Goal: Task Accomplishment & Management: Complete application form

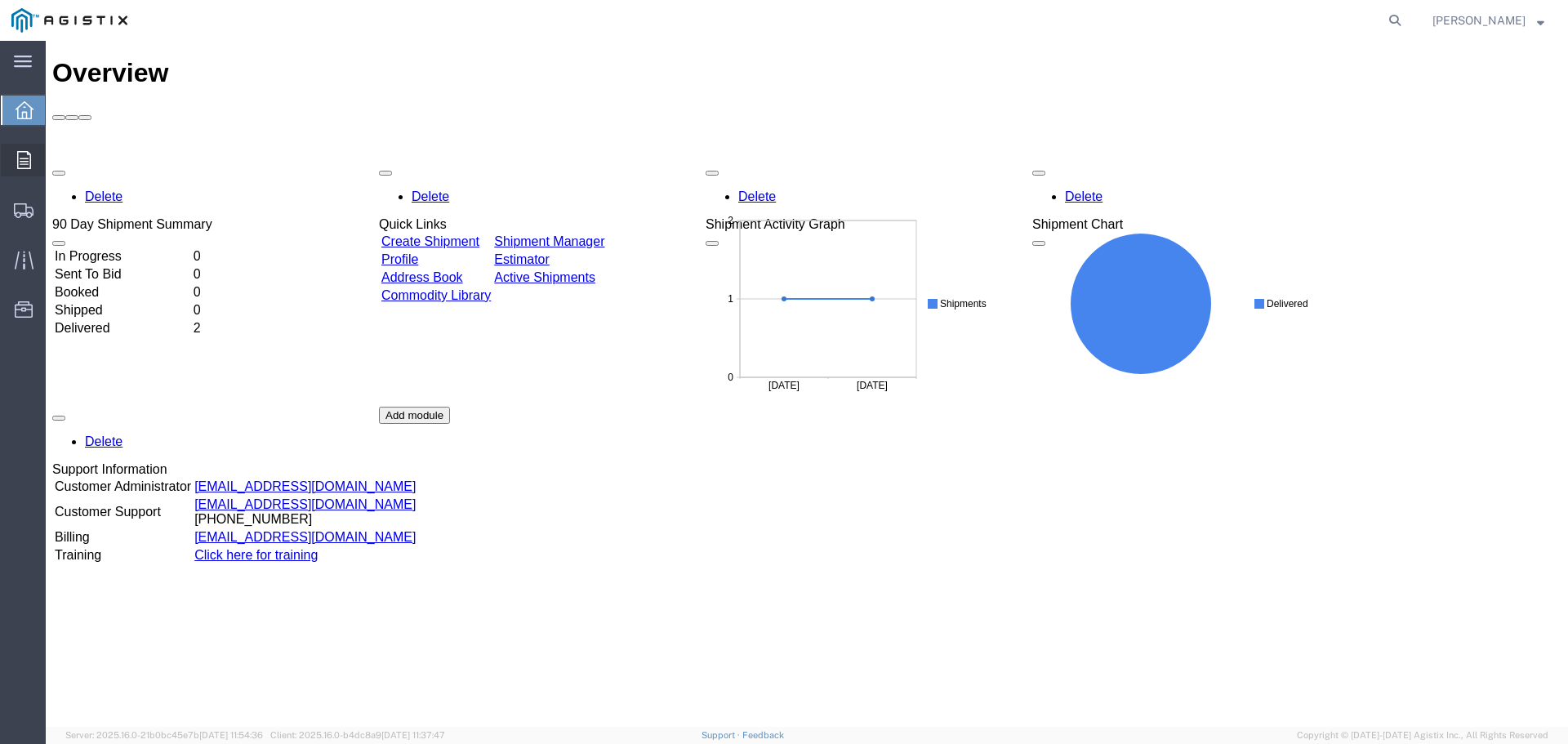
click at [28, 158] on icon at bounding box center [24, 160] width 14 height 18
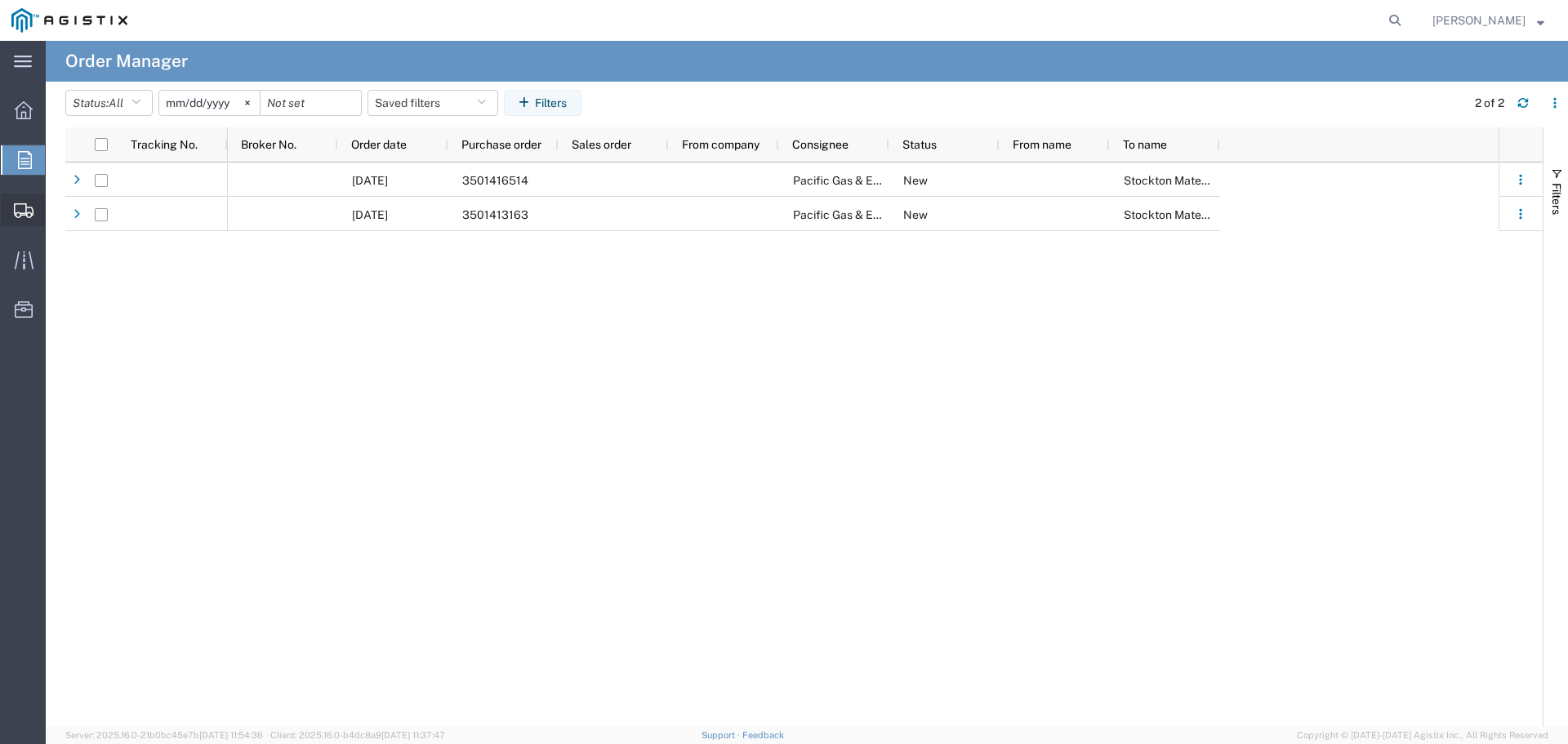
click at [0, 0] on span "Create Shipment" at bounding box center [0, 0] width 0 height 0
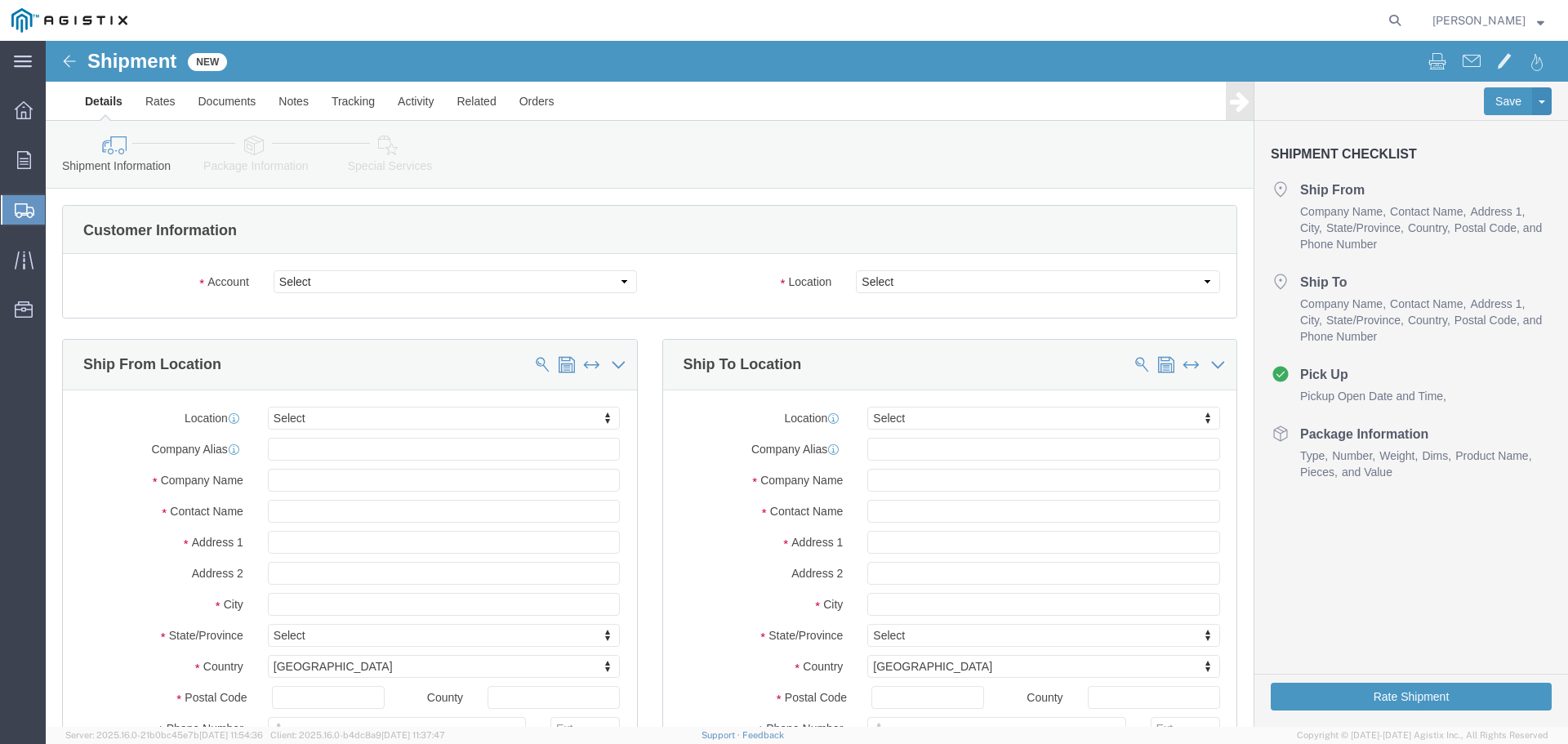
select select
click select "Select [PERSON_NAME] Industries Inc PG&E"
select select "9596"
click select "Select [PERSON_NAME] Industries Inc PG&E"
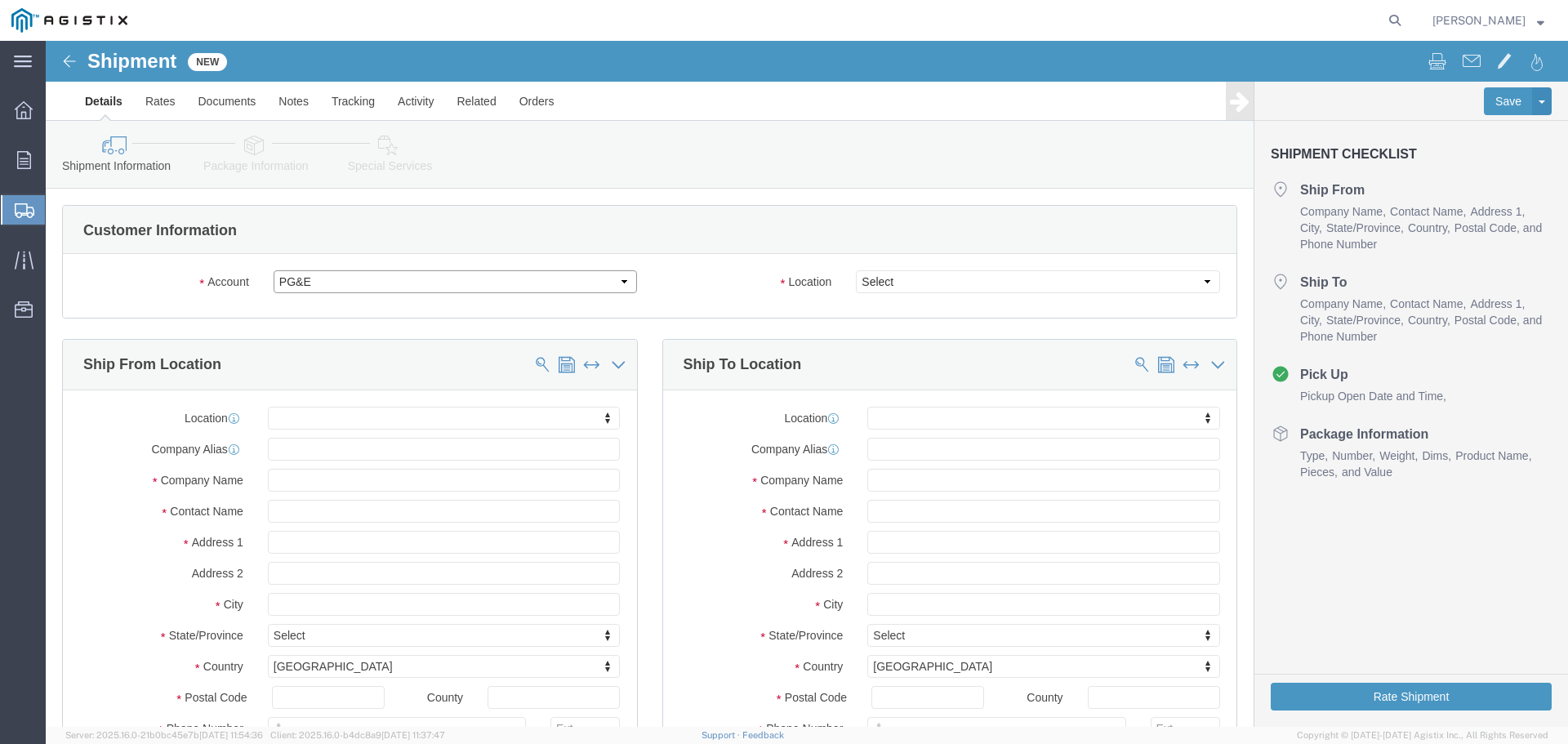
select select
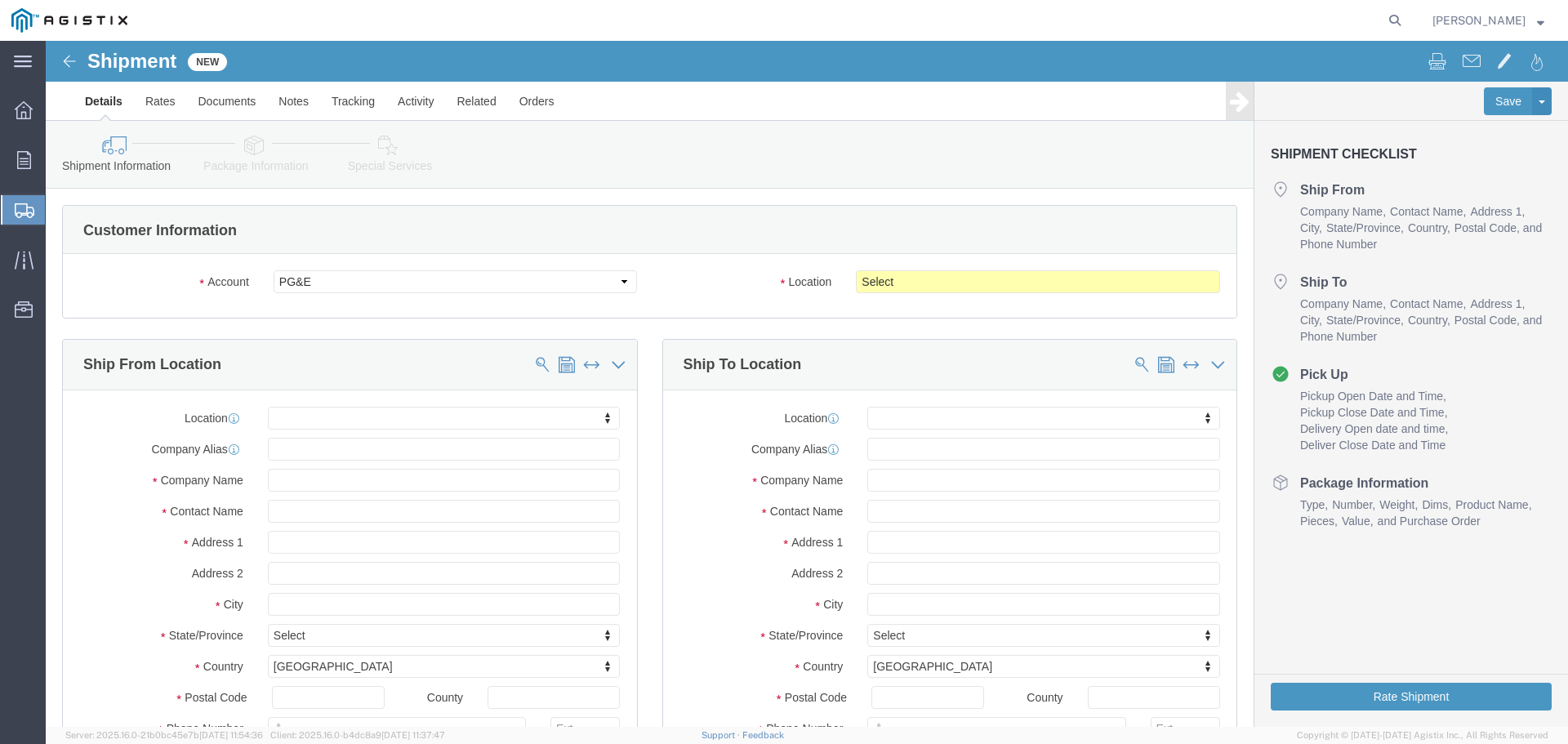
click div "Location Select All Others [GEOGRAPHIC_DATA] [GEOGRAPHIC_DATA] [GEOGRAPHIC_DATA…"
click select "Select All Others [GEOGRAPHIC_DATA] [GEOGRAPHIC_DATA] [GEOGRAPHIC_DATA] [GEOGRA…"
select select "23082"
click select "Select All Others [GEOGRAPHIC_DATA] [GEOGRAPHIC_DATA] [GEOGRAPHIC_DATA] [GEOGRA…"
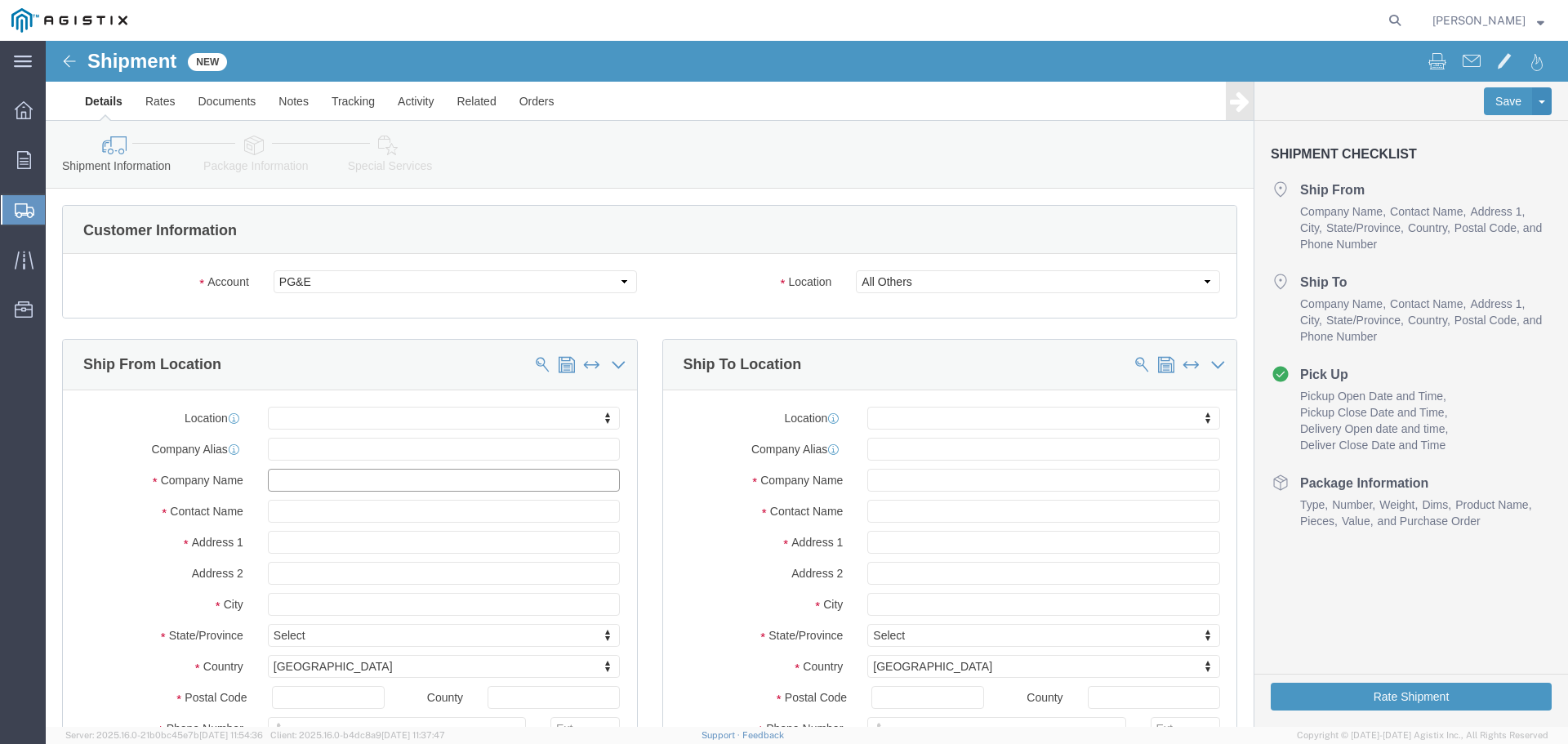
click input "text"
type input "cha"
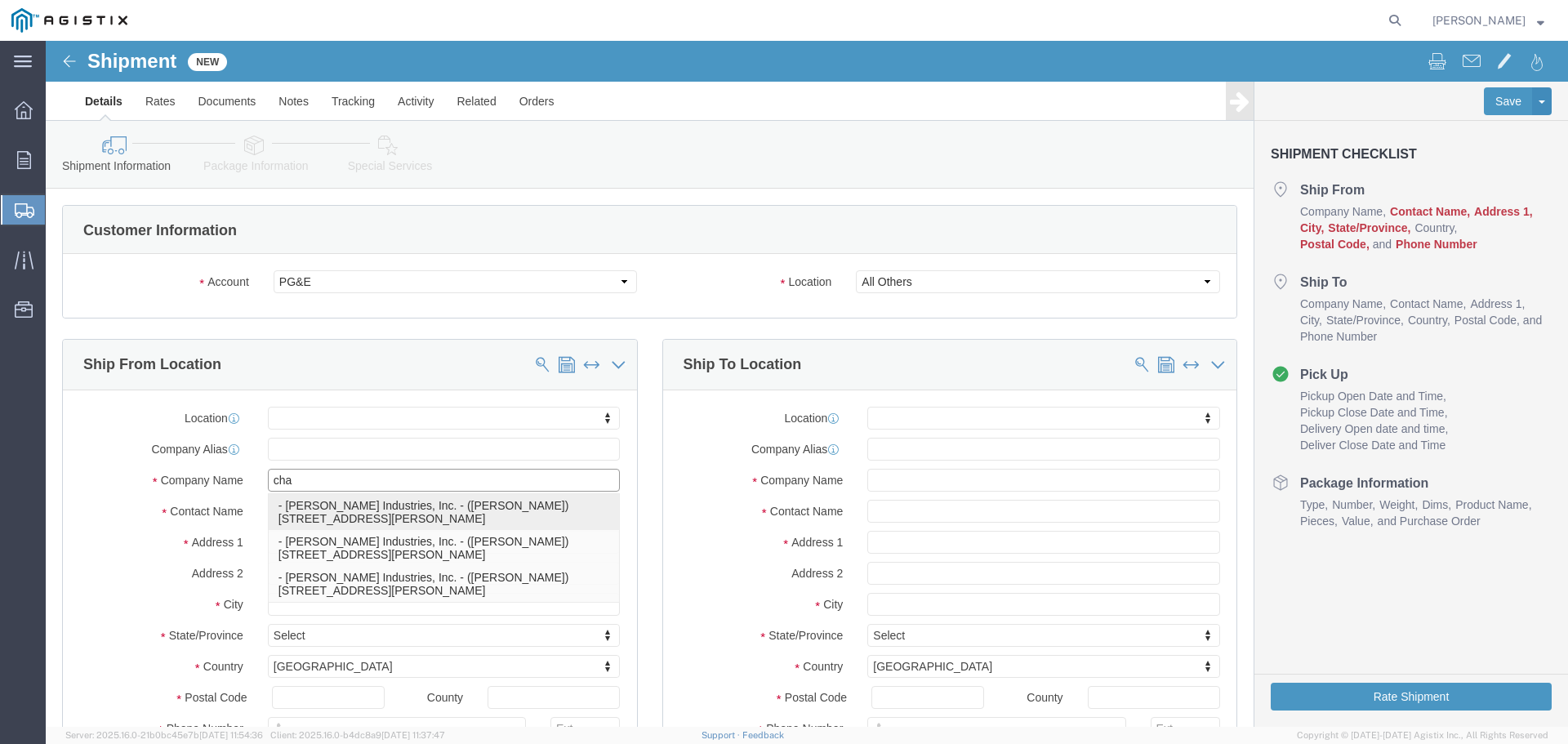
click p "- [PERSON_NAME] Industries, Inc. - ([PERSON_NAME]) [STREET_ADDRESS][PERSON_NAME]"
select select "[GEOGRAPHIC_DATA]"
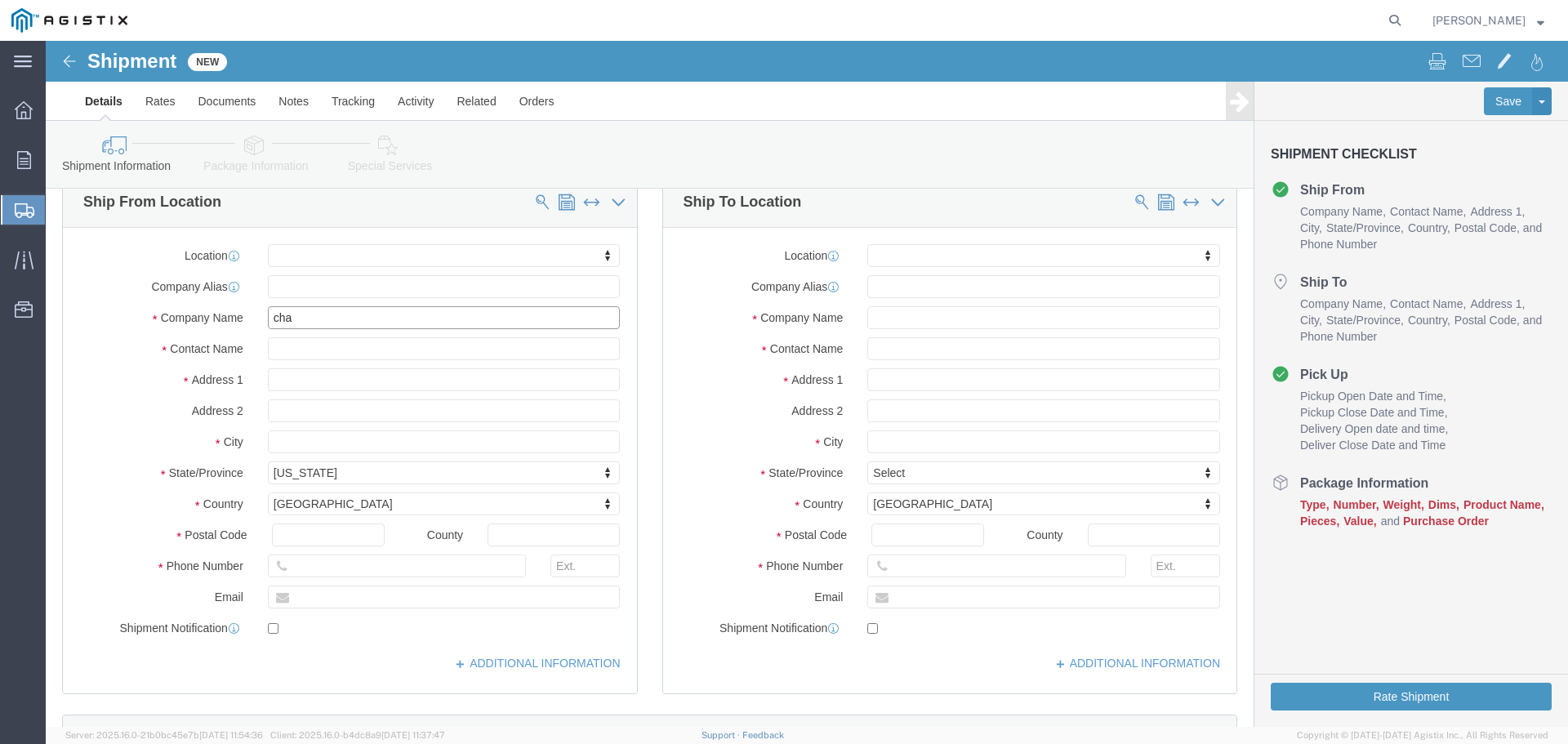
scroll to position [163, 0]
type input "[PERSON_NAME] Industries, Inc."
click input "text"
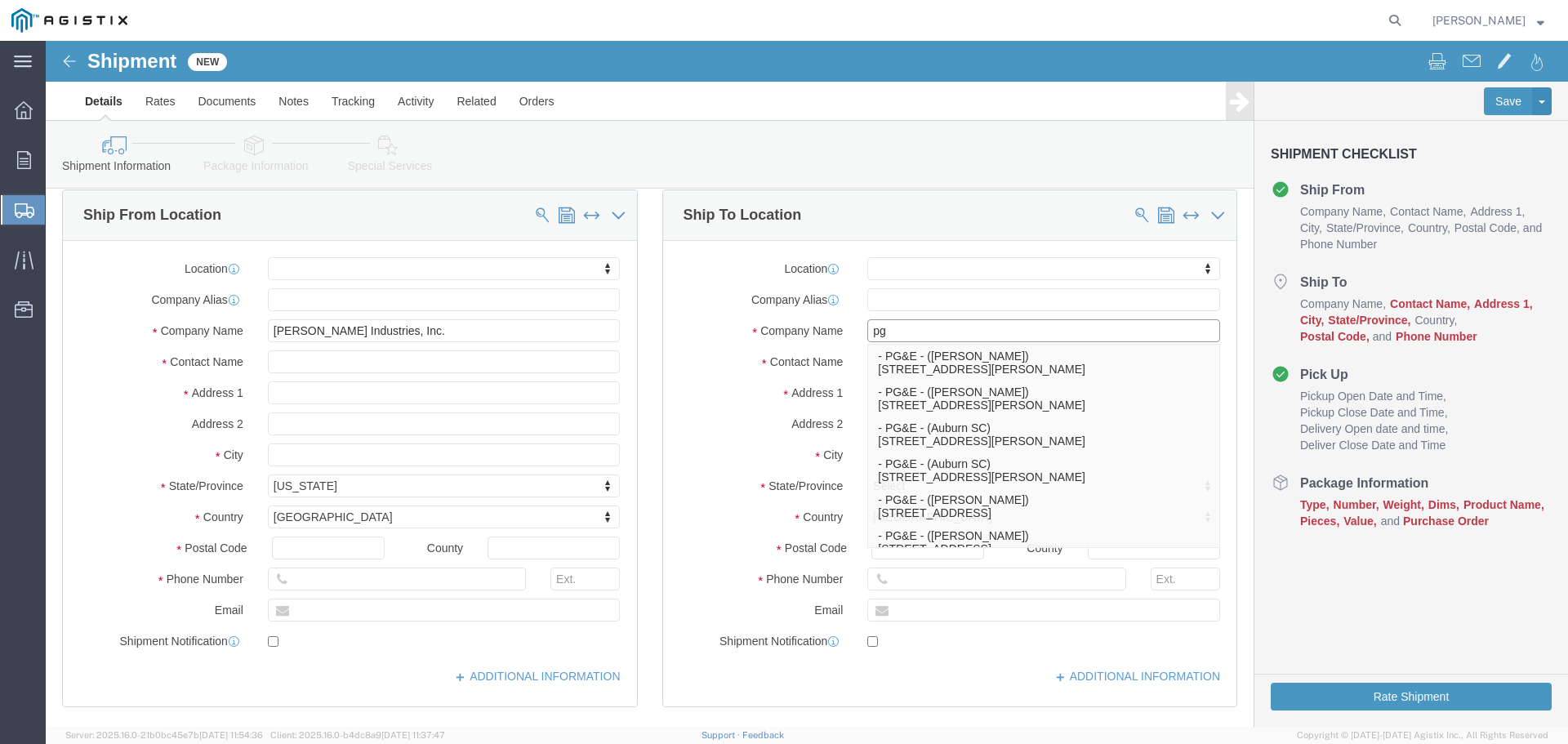
scroll to position [0, 0]
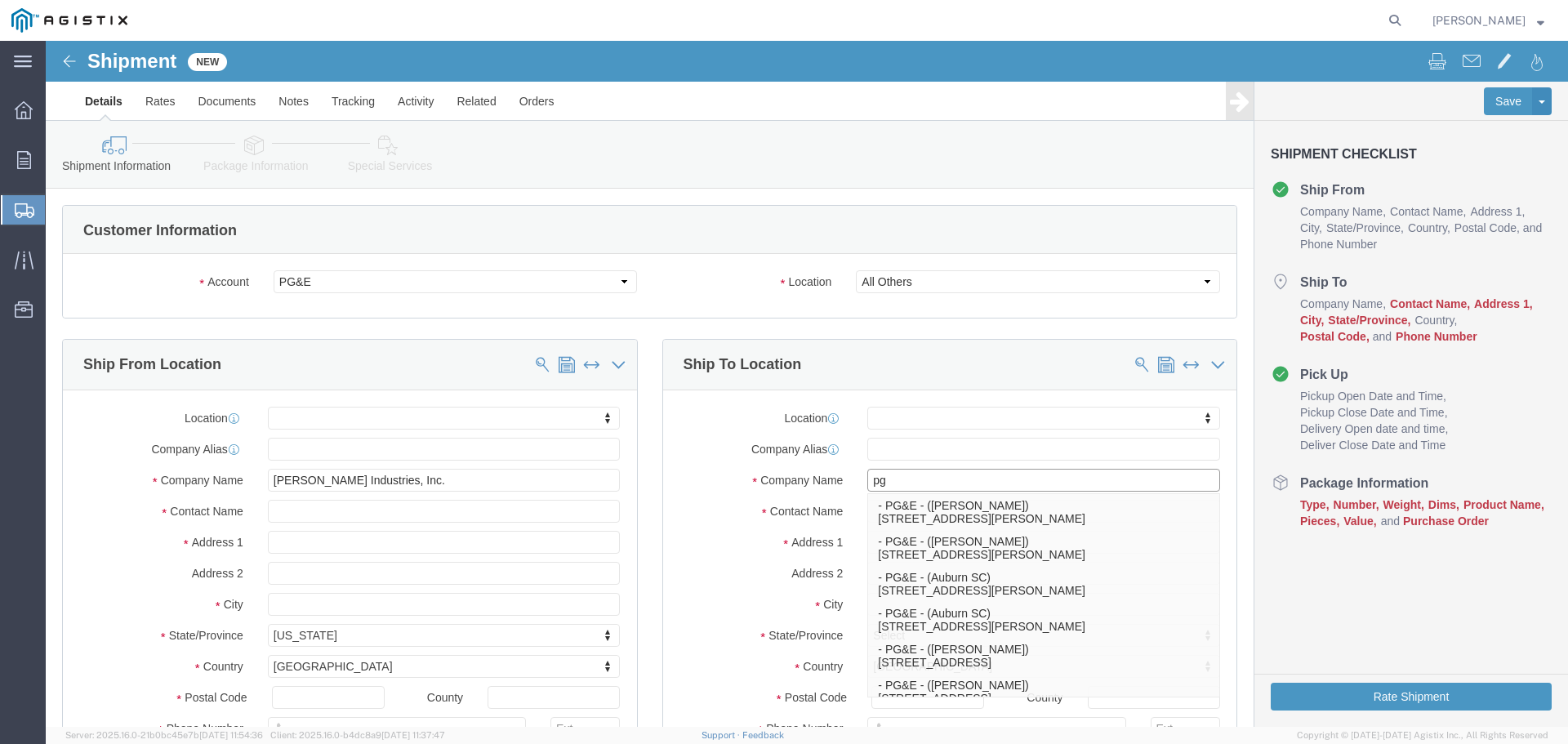
type input "pg"
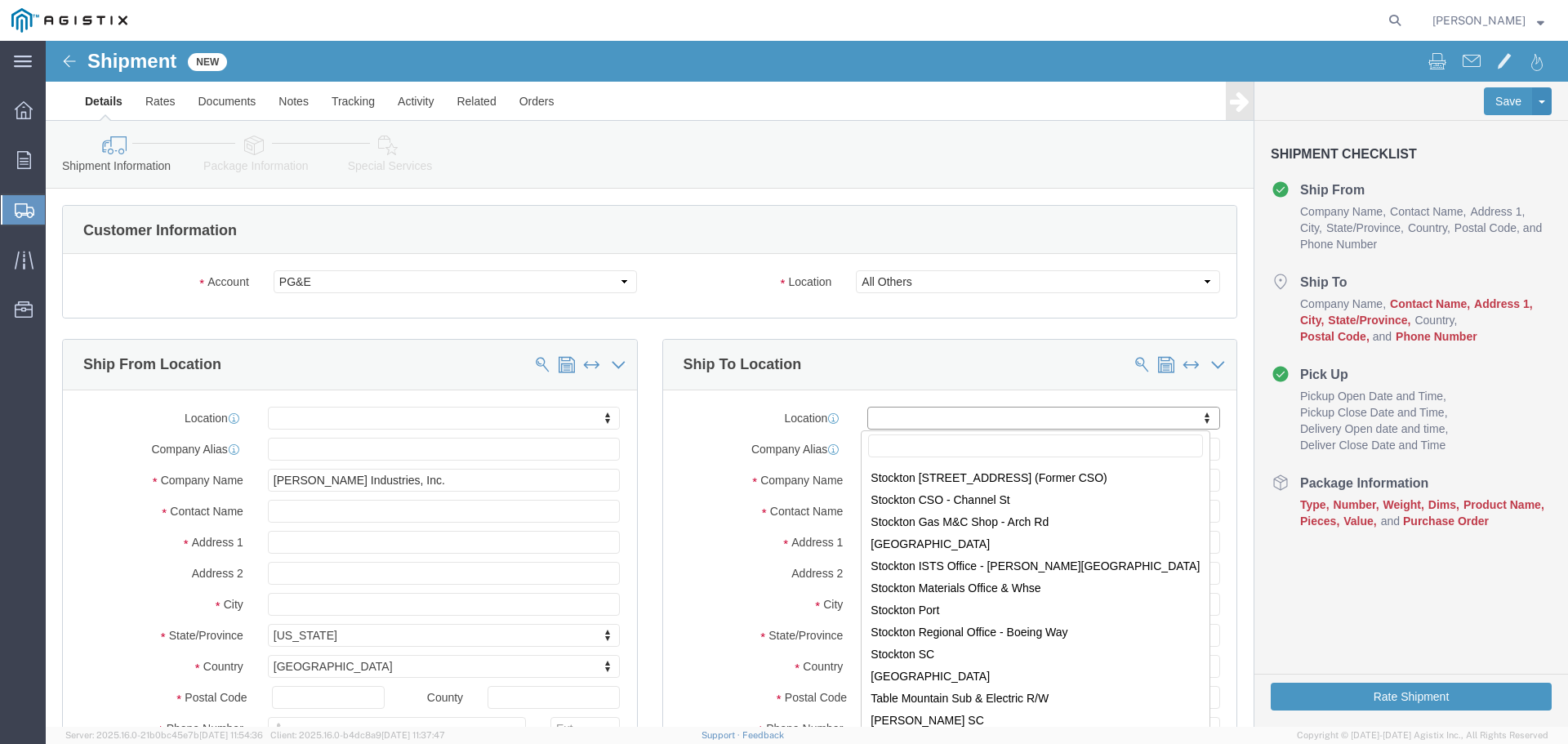
scroll to position [9633, 0]
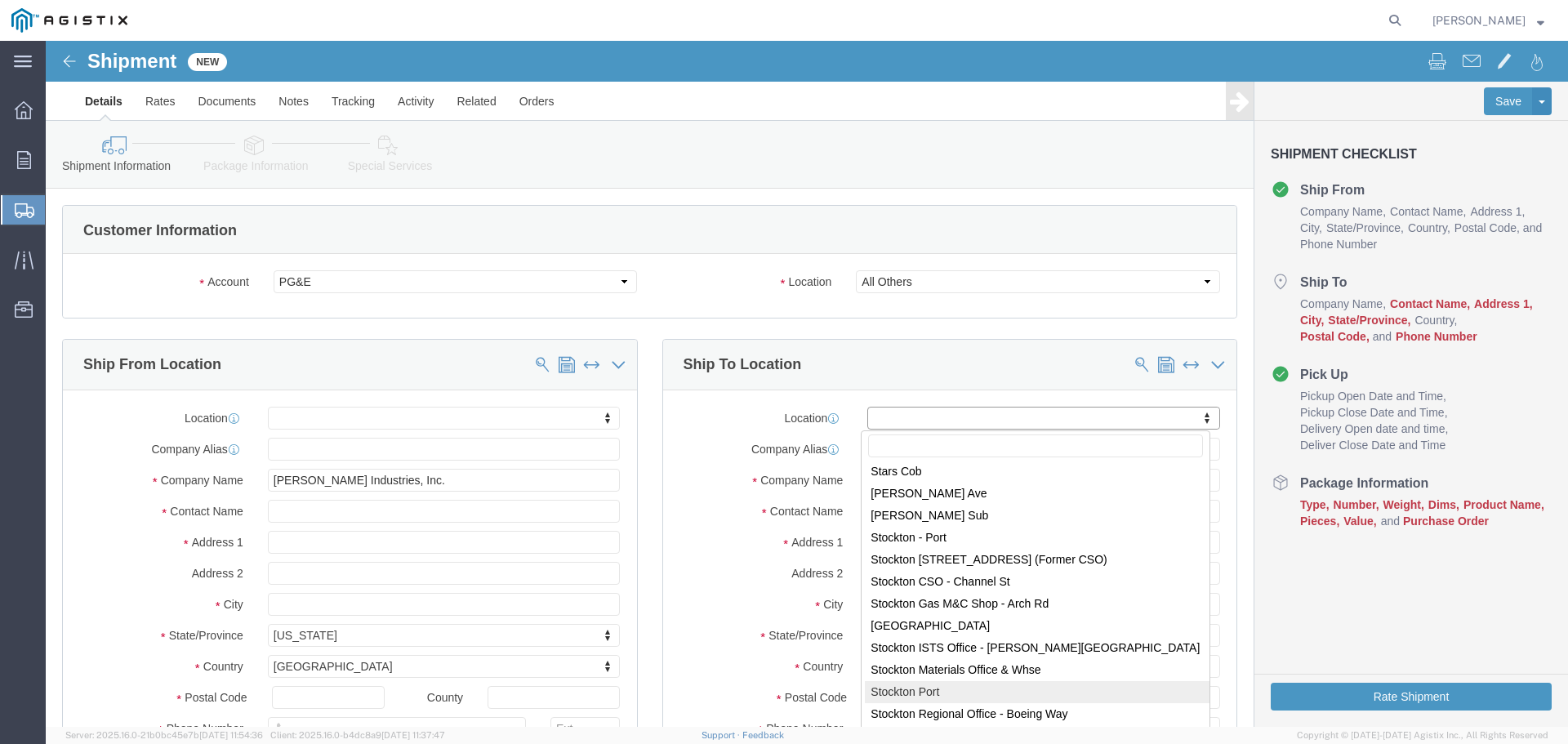
select select "46111"
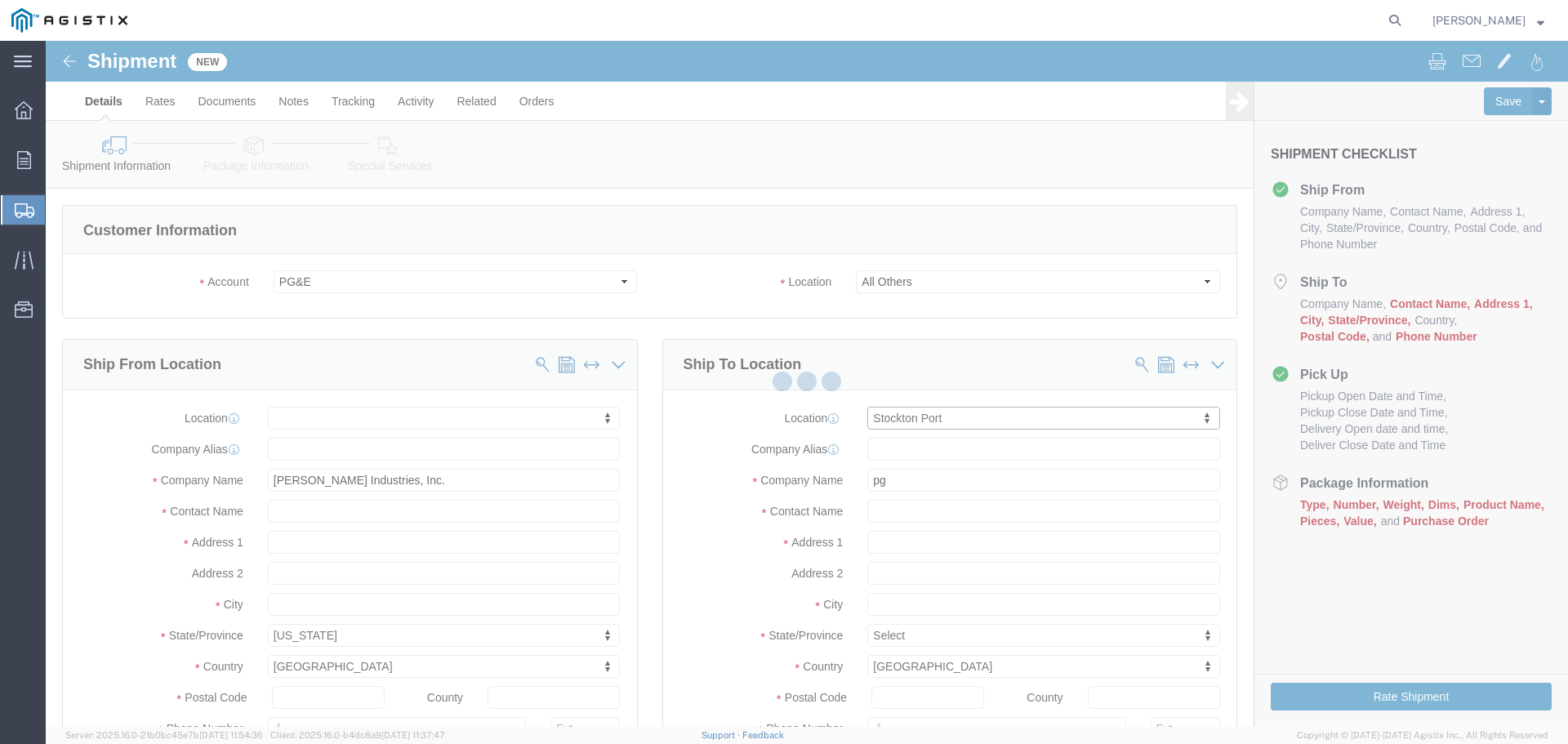
select select "CA"
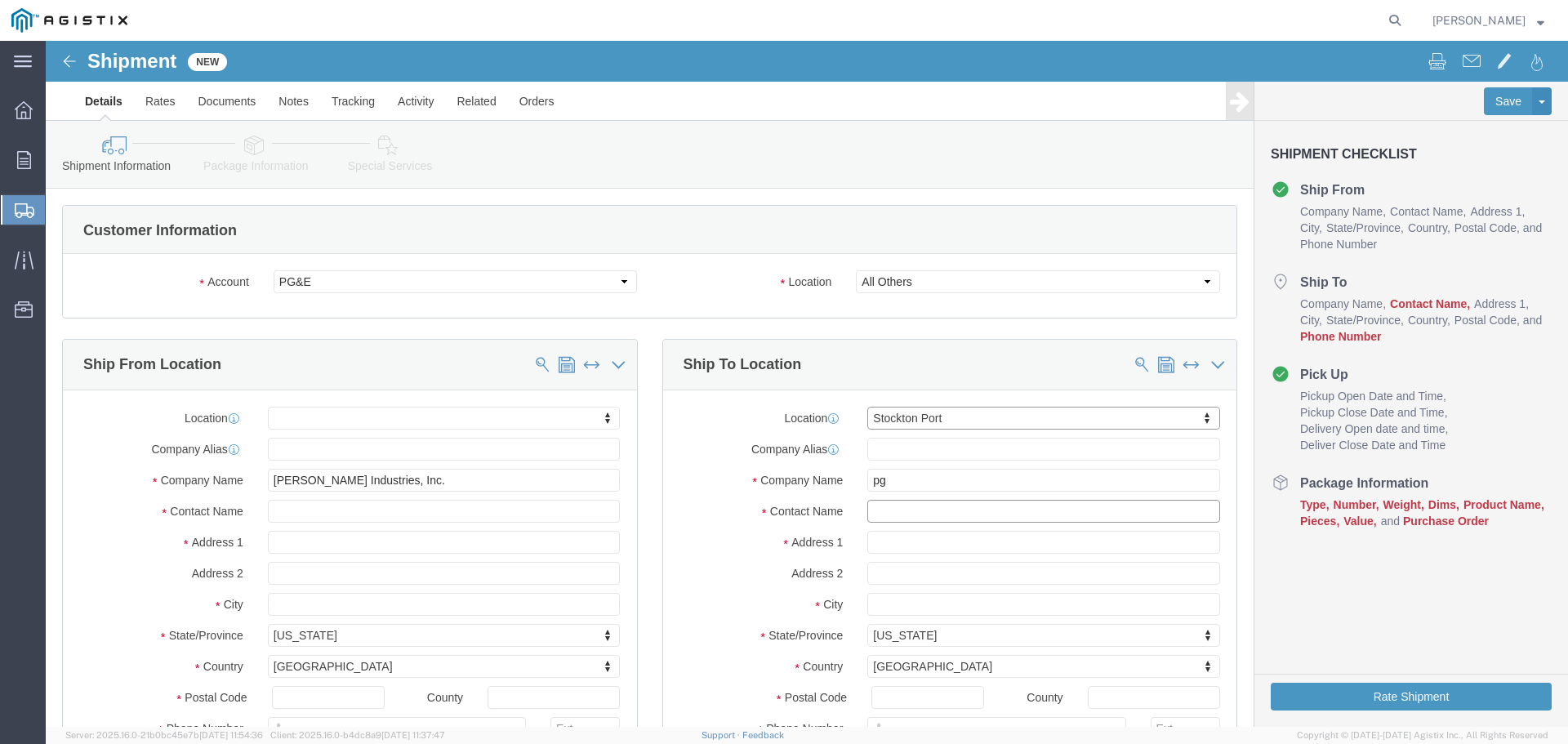
click input "text"
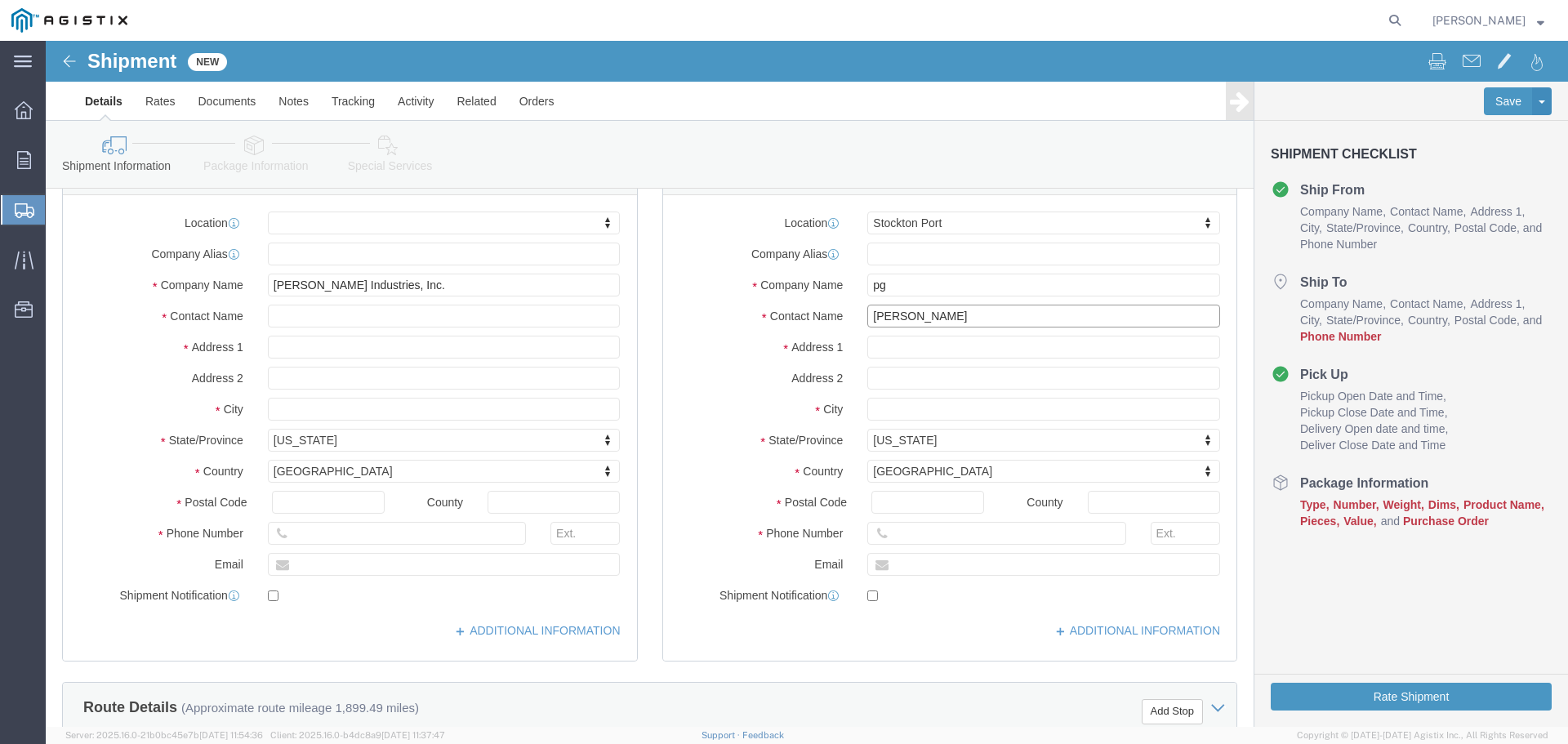
scroll to position [245, 0]
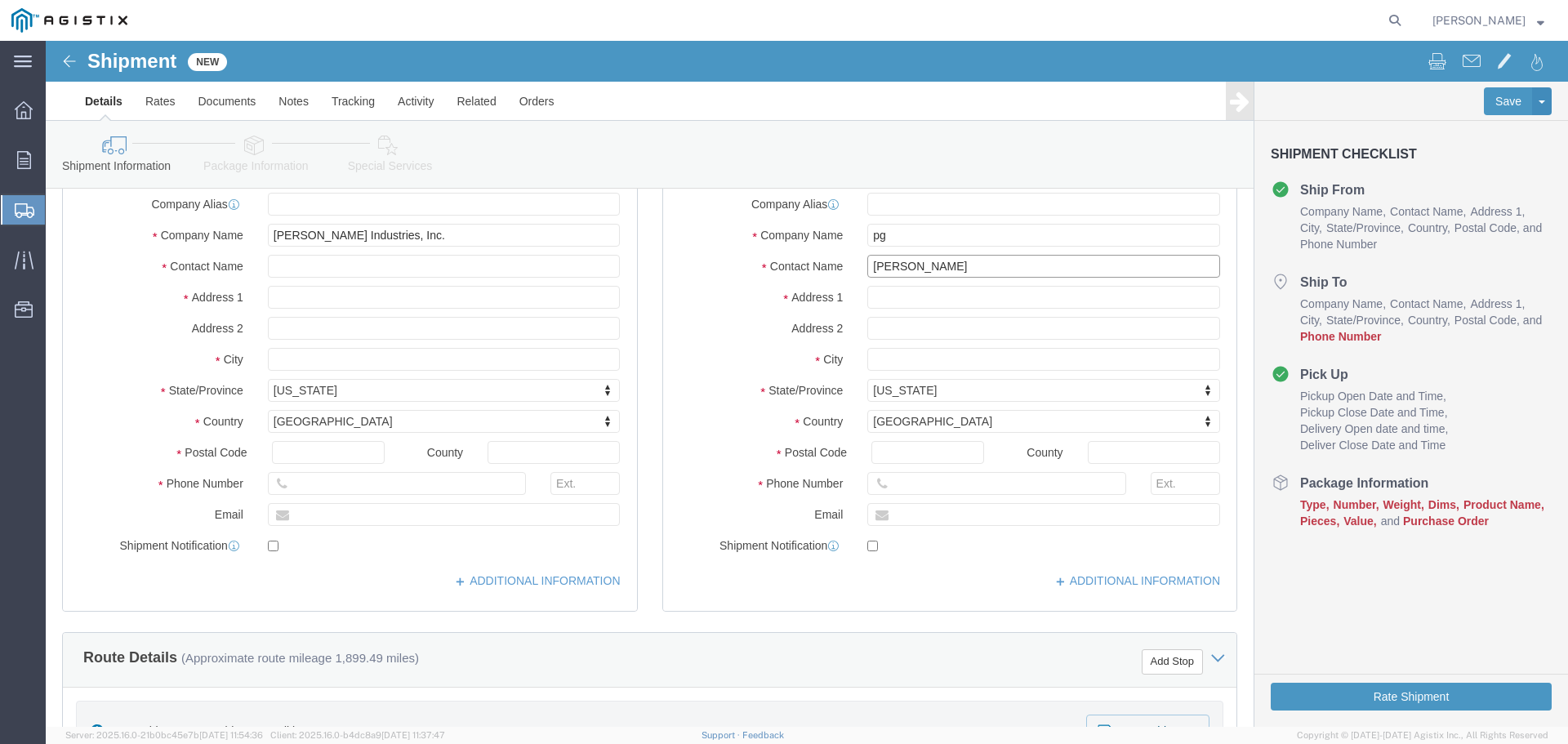
type input "[PERSON_NAME]"
click input "text"
type input "9166164291"
click label "Email"
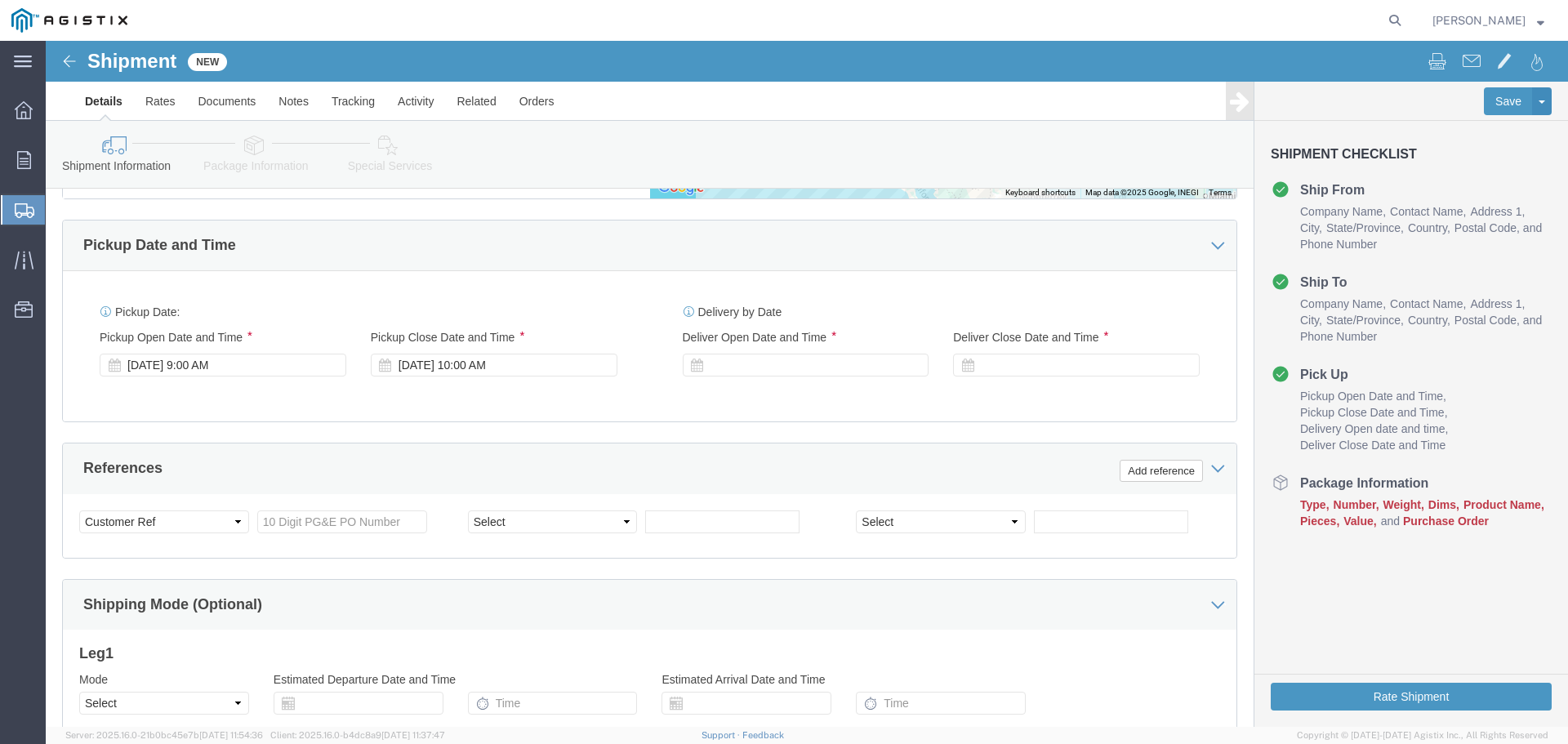
scroll to position [1196, 0]
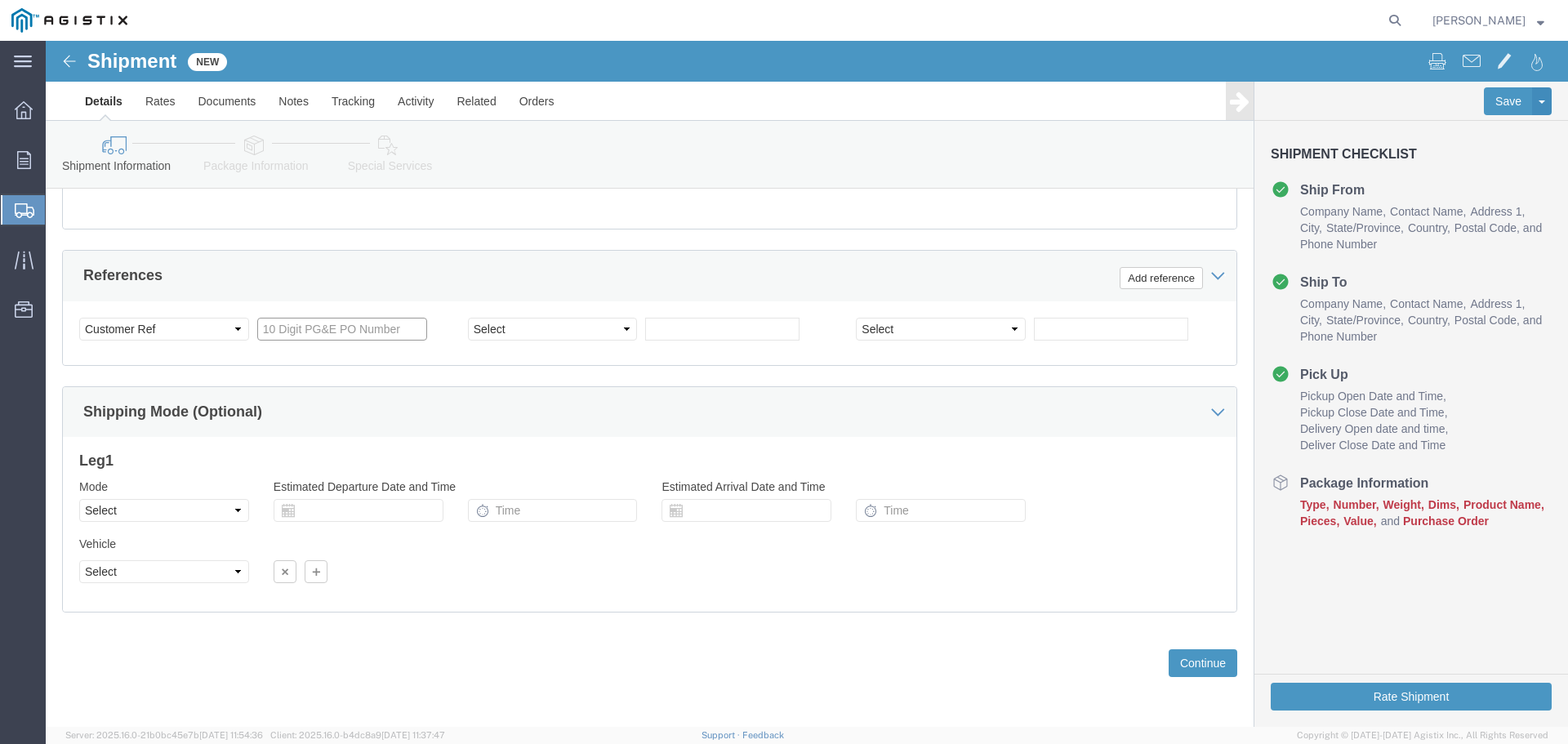
click input "text"
type input "350146514"
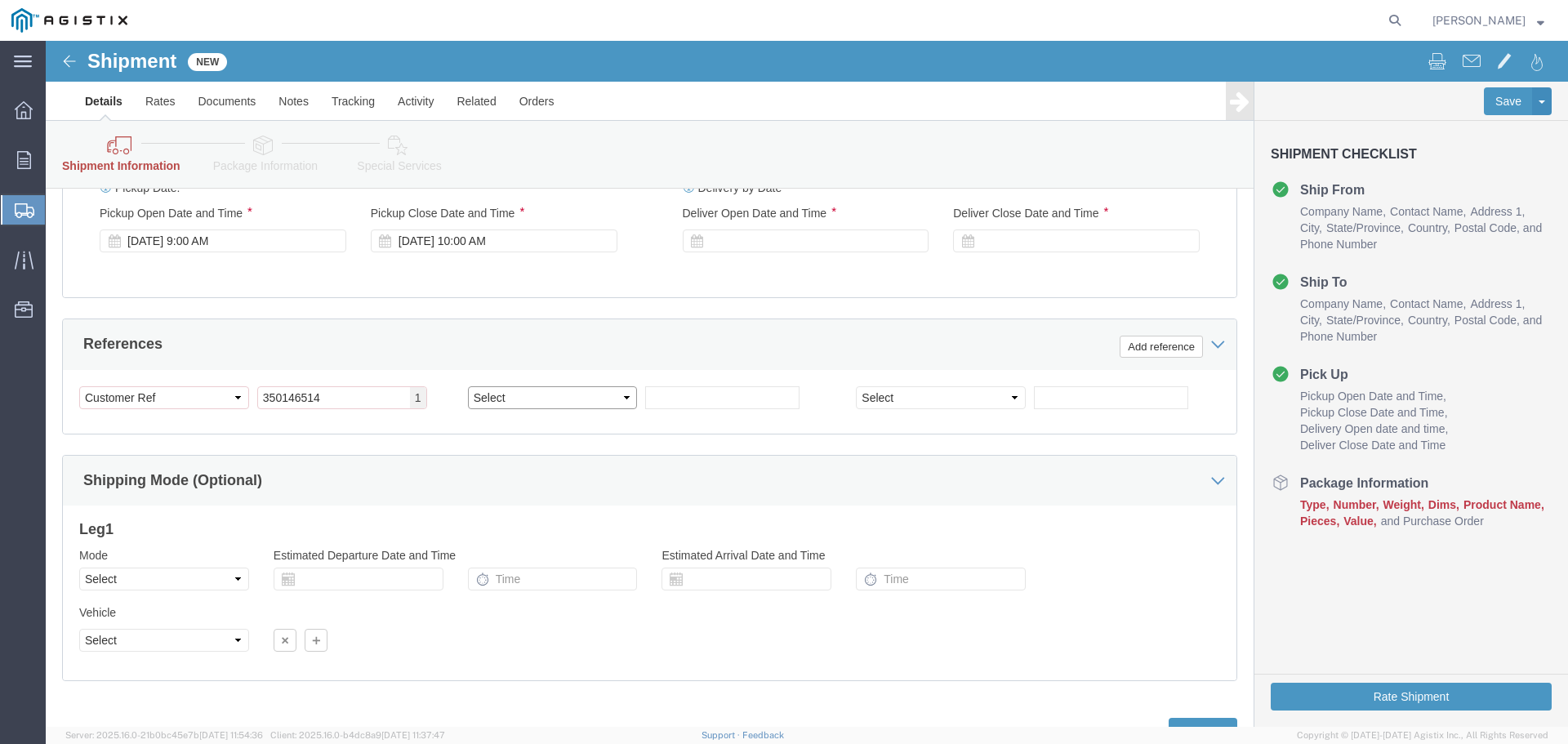
scroll to position [1263, 0]
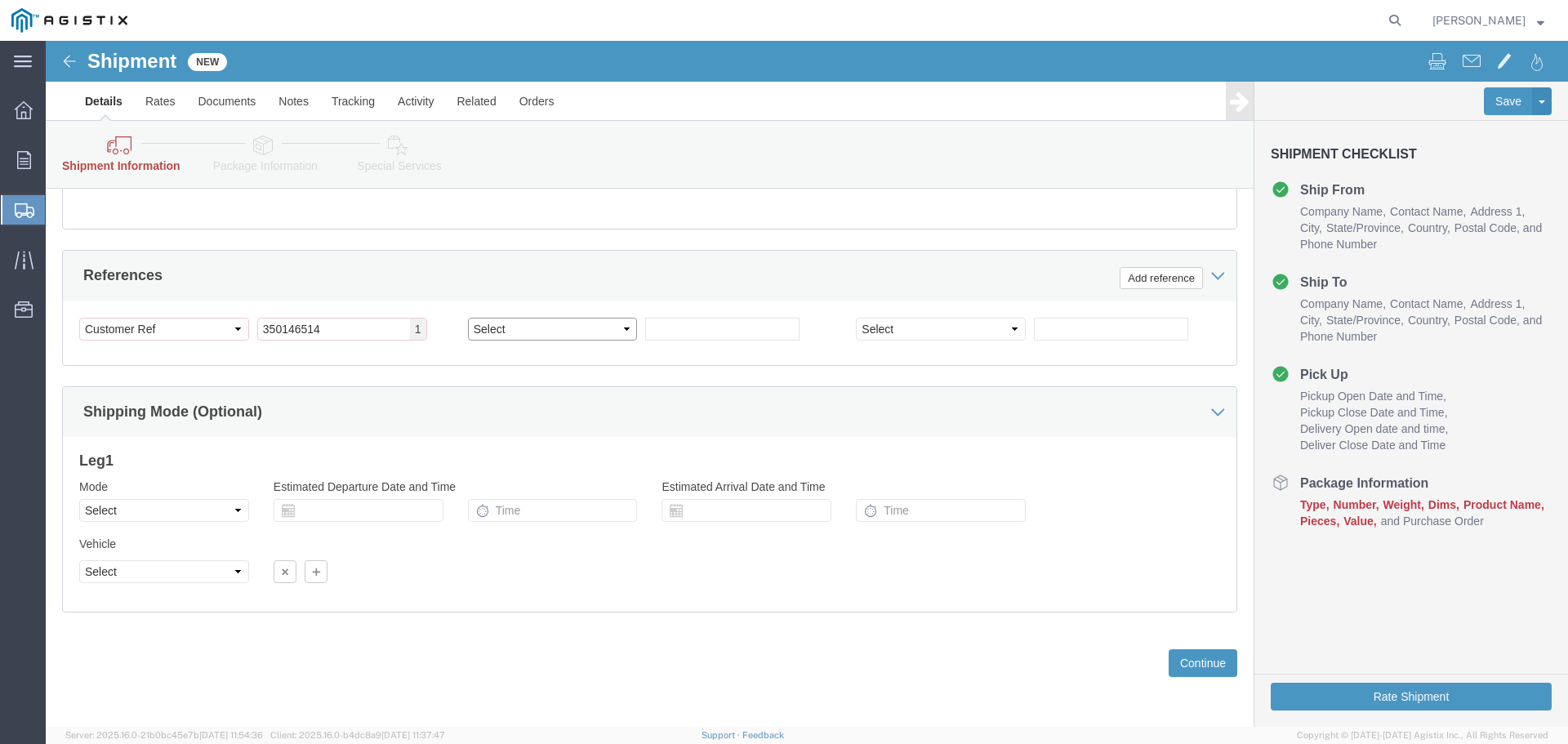
click select "Select Account Type Activity ID Airline Appointment Number ASN Batch Request # …"
select select "RELNUM"
click select "Select Account Type Activity ID Airline Appointment Number ASN Batch Request # …"
click input "text"
click input "197938"
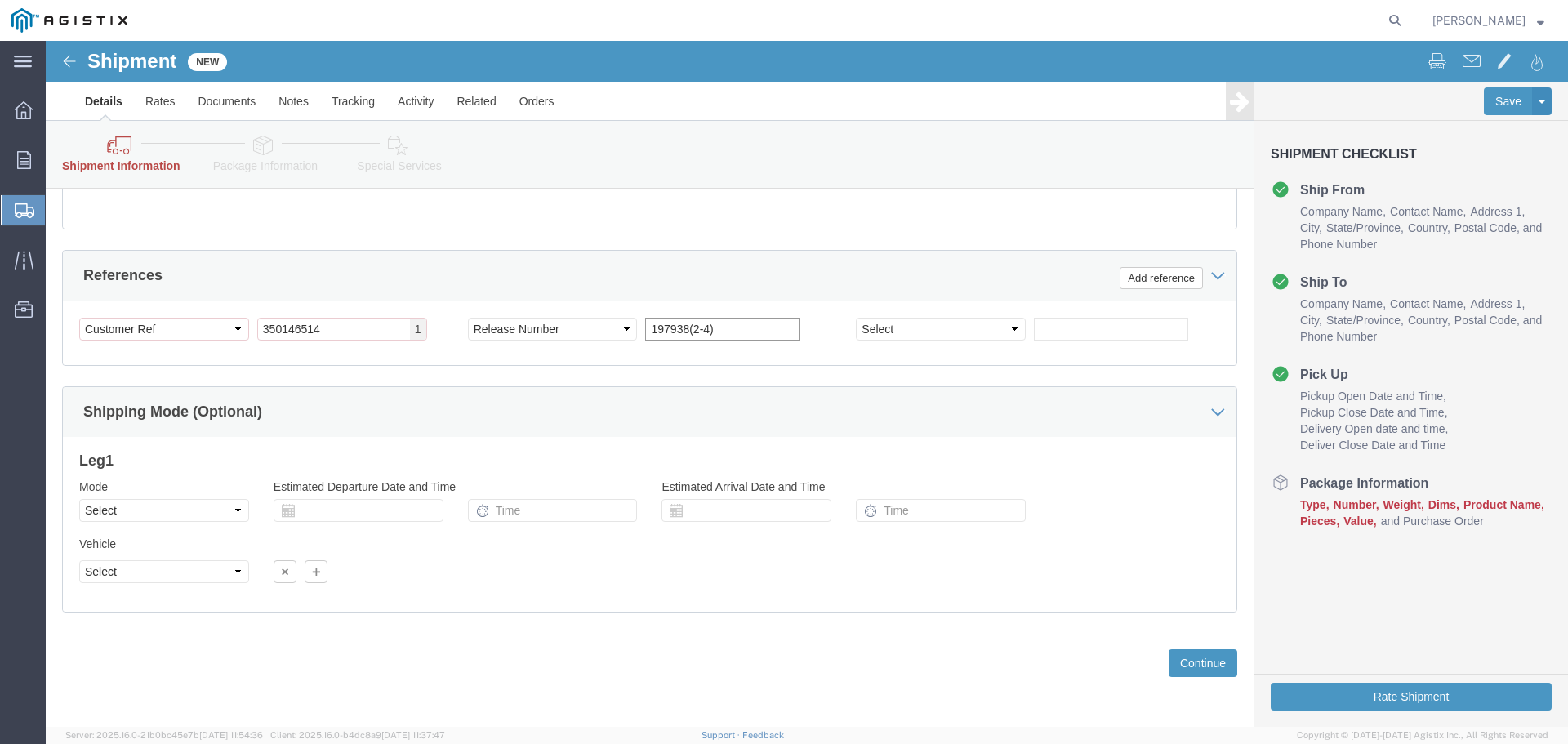
type input "197938(2-4)"
click select "Select Air Less than Truckload Multi-Leg Ocean Freight Rail Small Parcel Truckl…"
select select "TL"
click select "Select Air Less than Truckload Multi-Leg Ocean Freight Rail Small Parcel Truckl…"
click select "Select 1-Ton (PSS) 10 Wheel 10 Yard Dump Truck 20 Yard Dump Truck Bobtail Botto…"
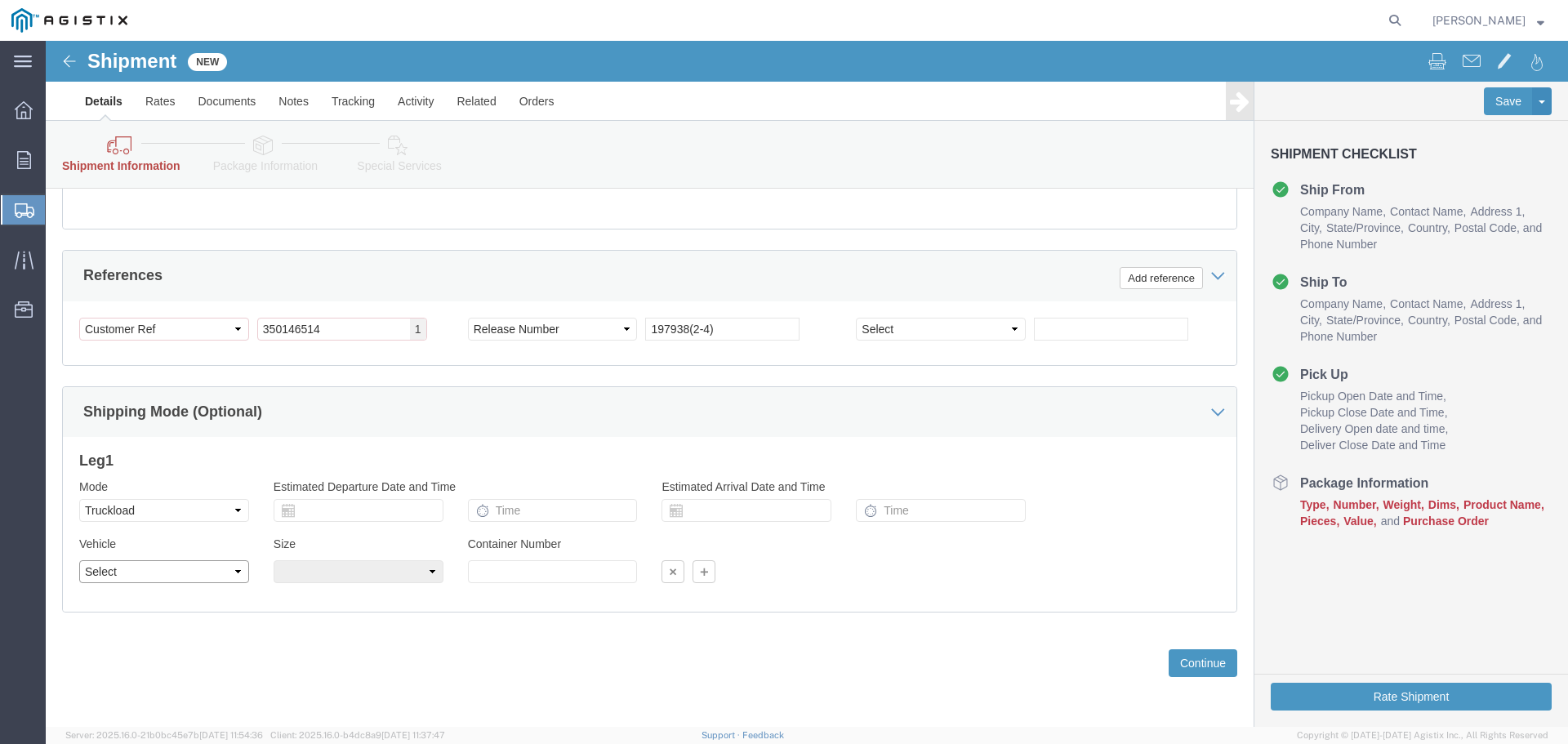
select select "FLBD"
click select "Select 1-Ton (PSS) 10 Wheel 10 Yard Dump Truck 20 Yard Dump Truck Bobtail Botto…"
click select "Select 35 Feet 20 Feet 28 Feet 53 Feet 40 Feet 48 Feet"
select select "53FT"
click select "Select 35 Feet 20 Feet 28 Feet 53 Feet 40 Feet 48 Feet"
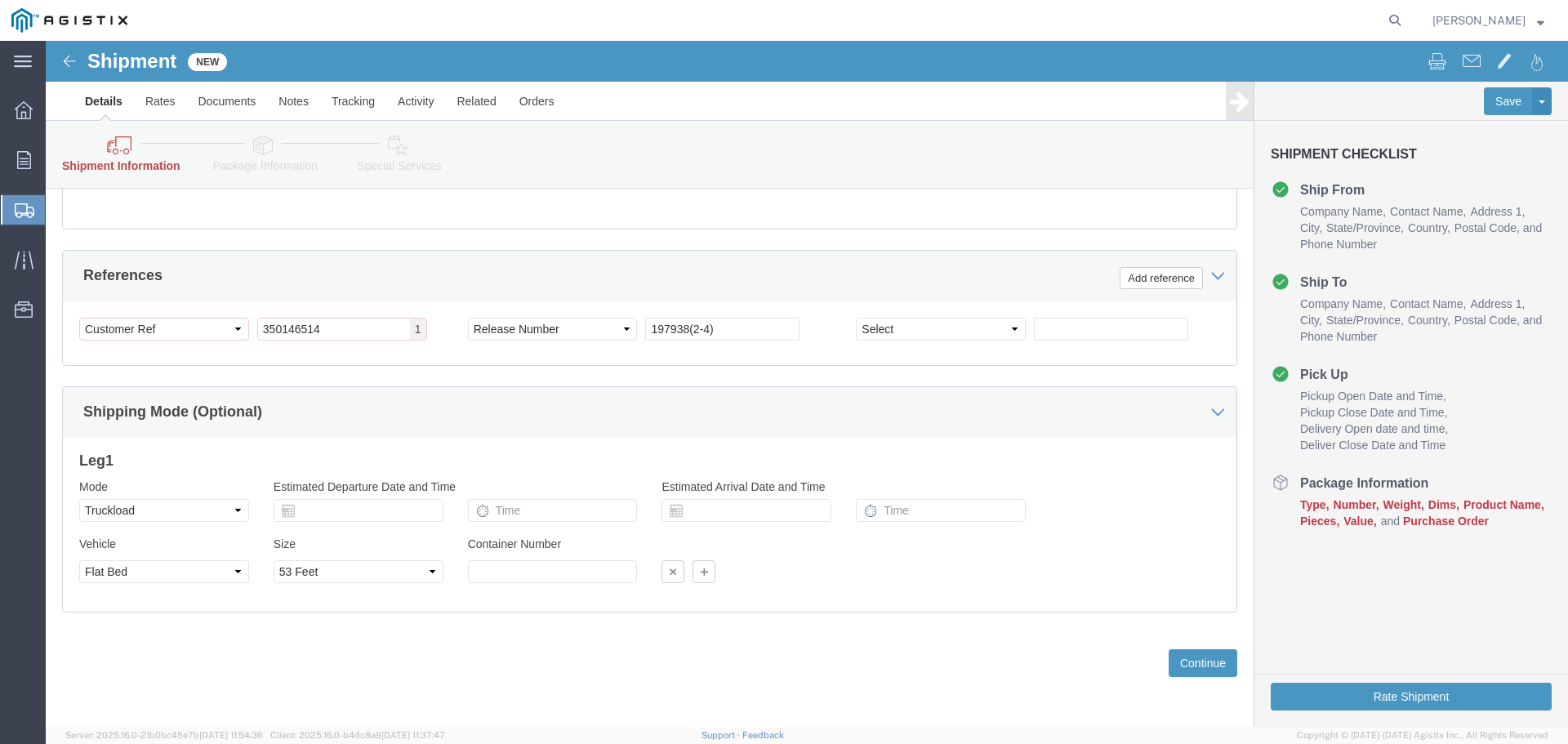
click icon
click input "text"
click div "Leg 1 Mode Select Air Less than Truckload Multi-Leg Ocean Freight Rail Small Pa…"
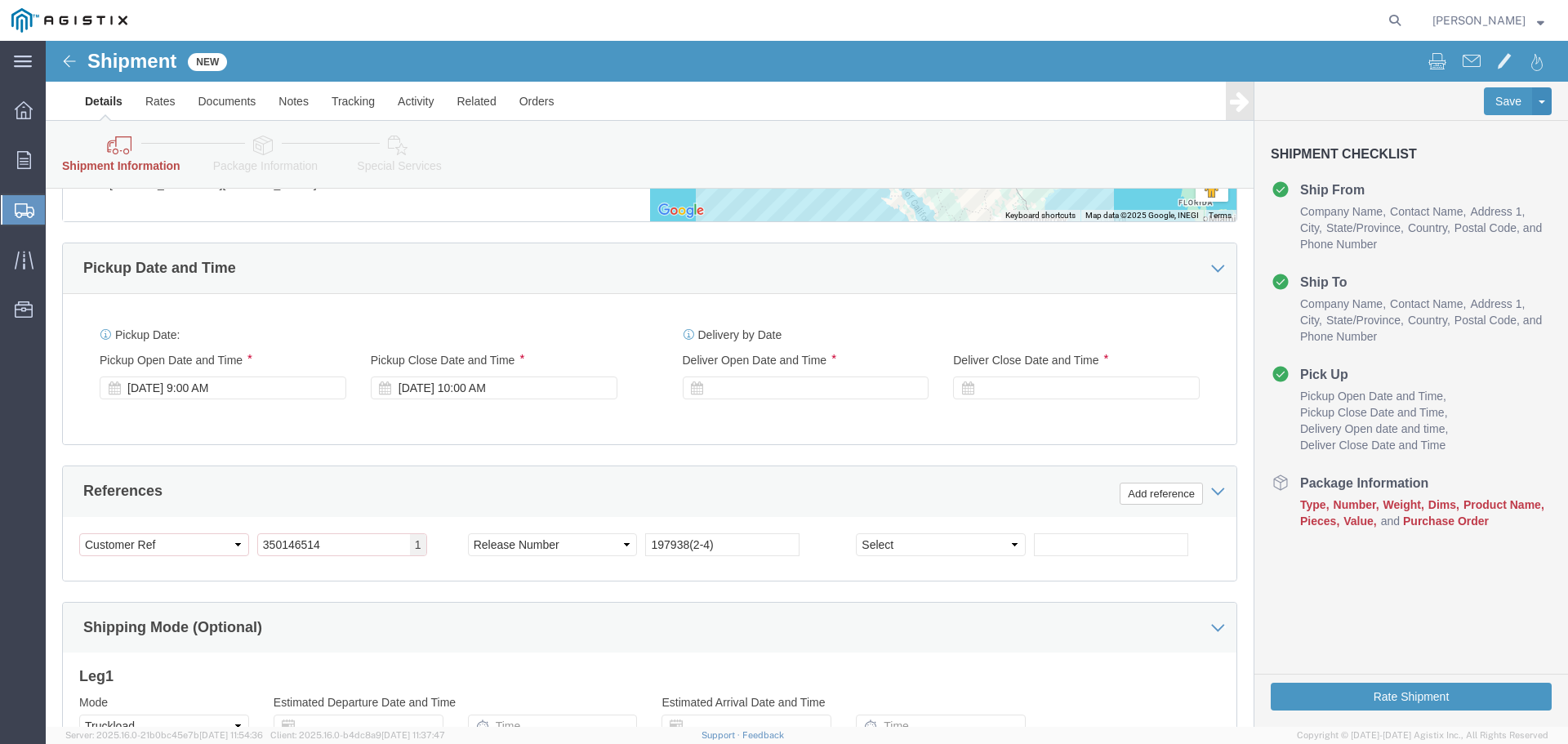
scroll to position [1019, 0]
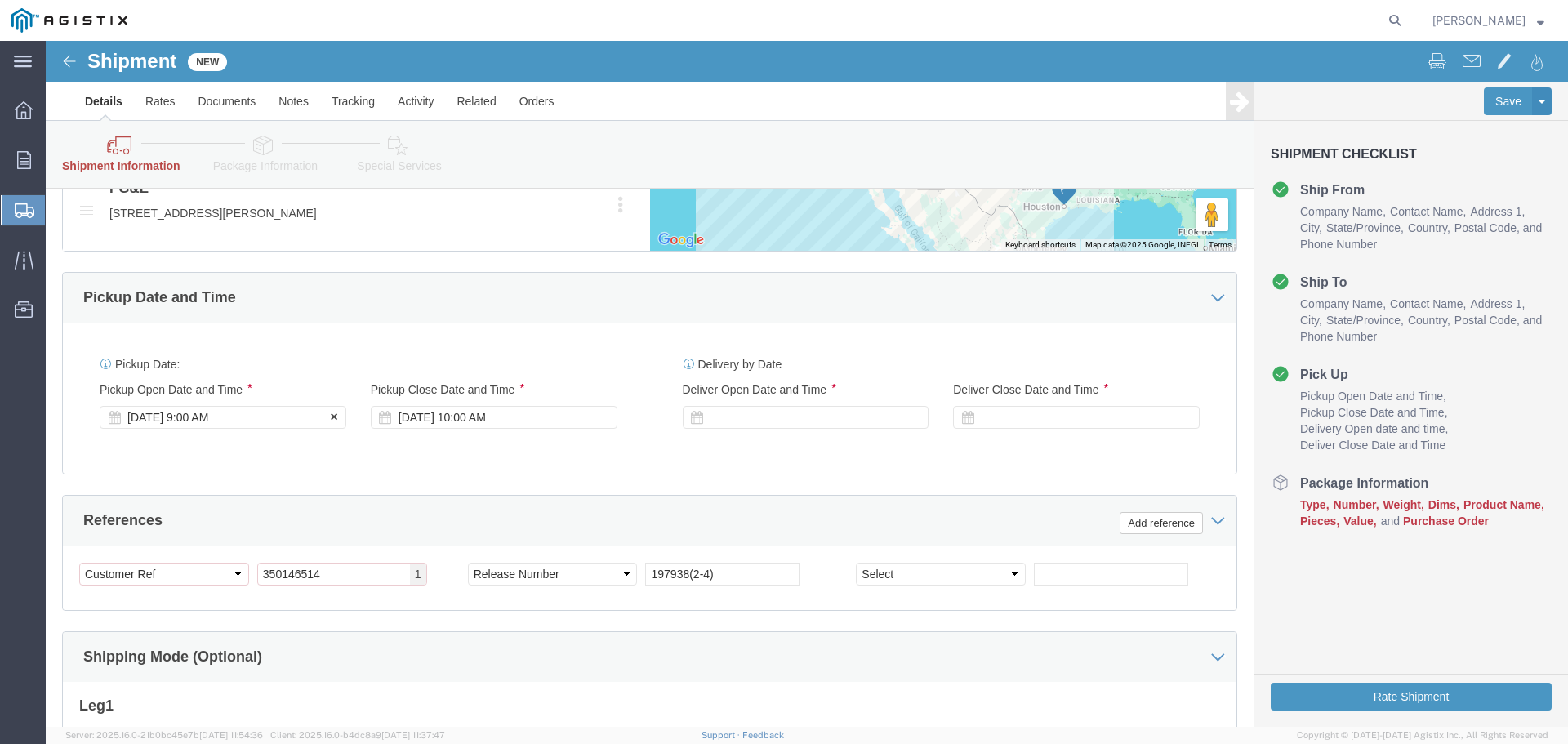
click div "[DATE] 9:00 AM"
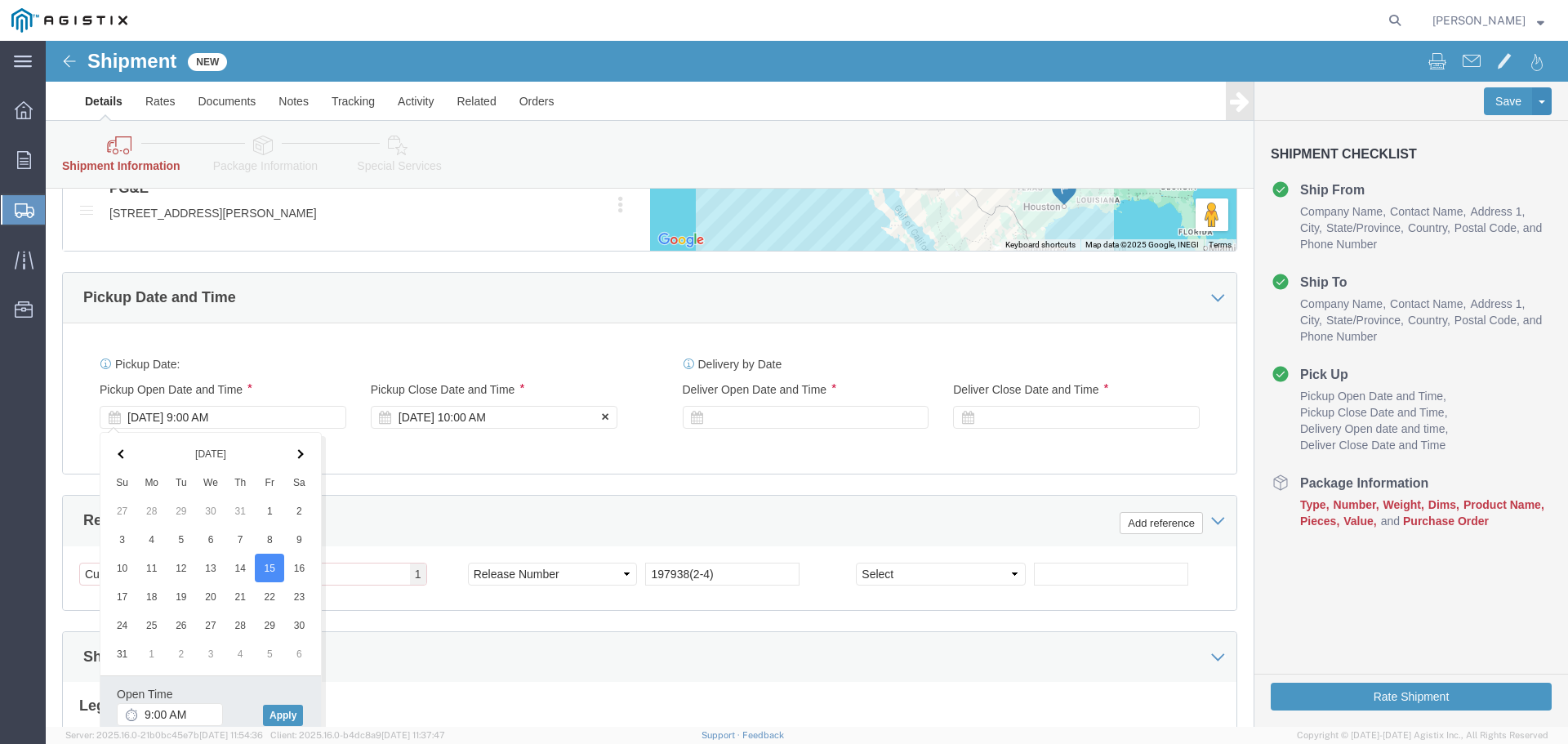
click div "[DATE] 10:00 AM"
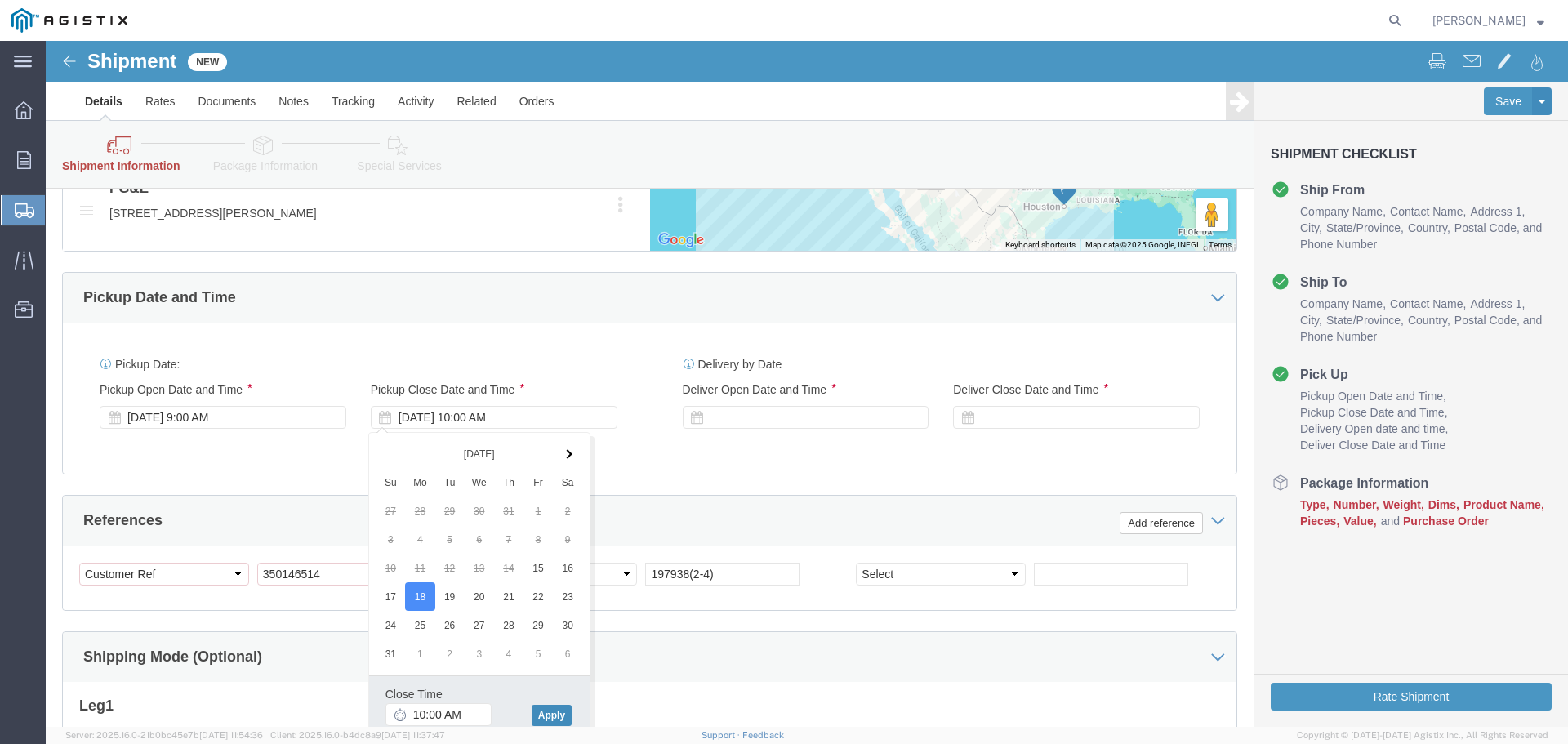
click button "Apply"
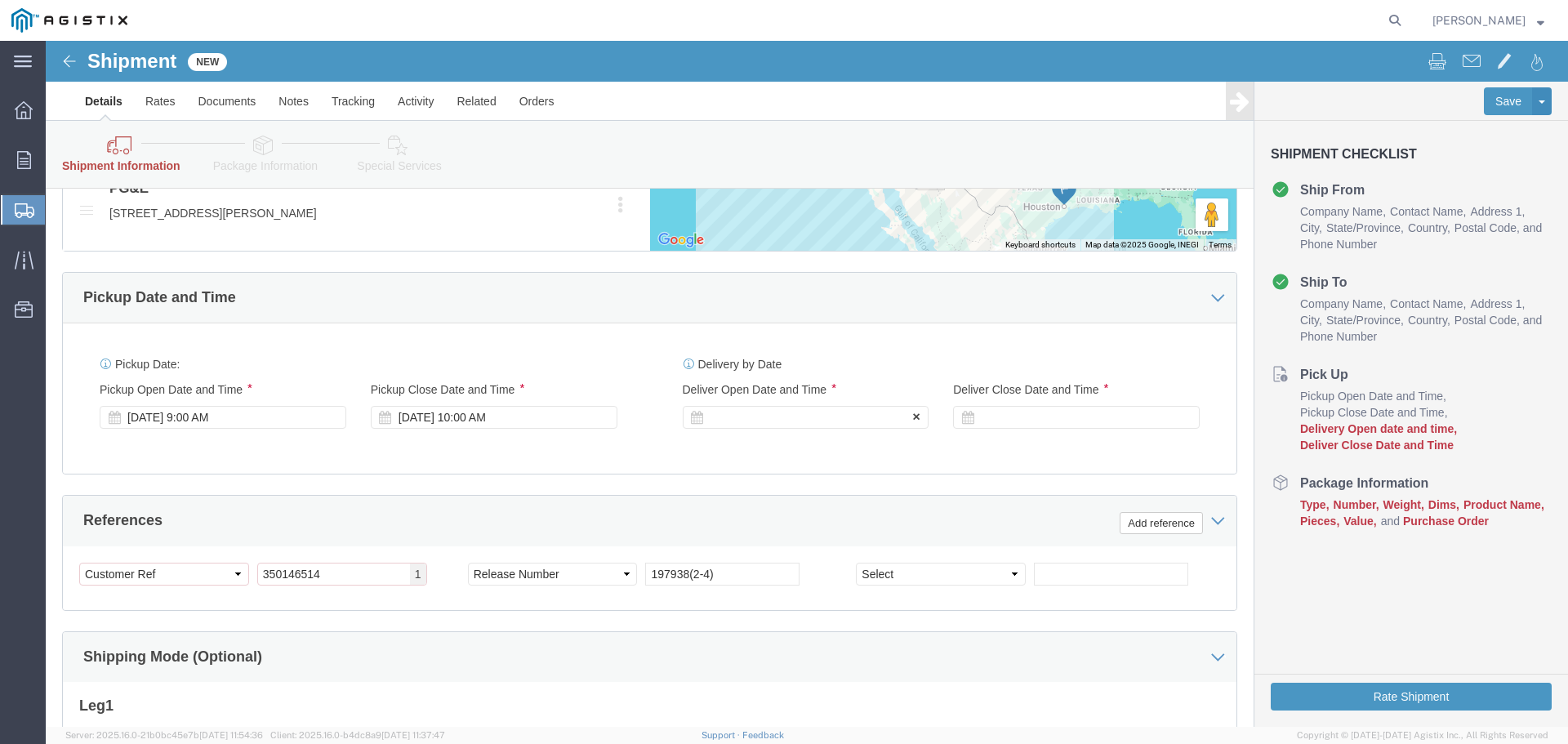
click icon
click div
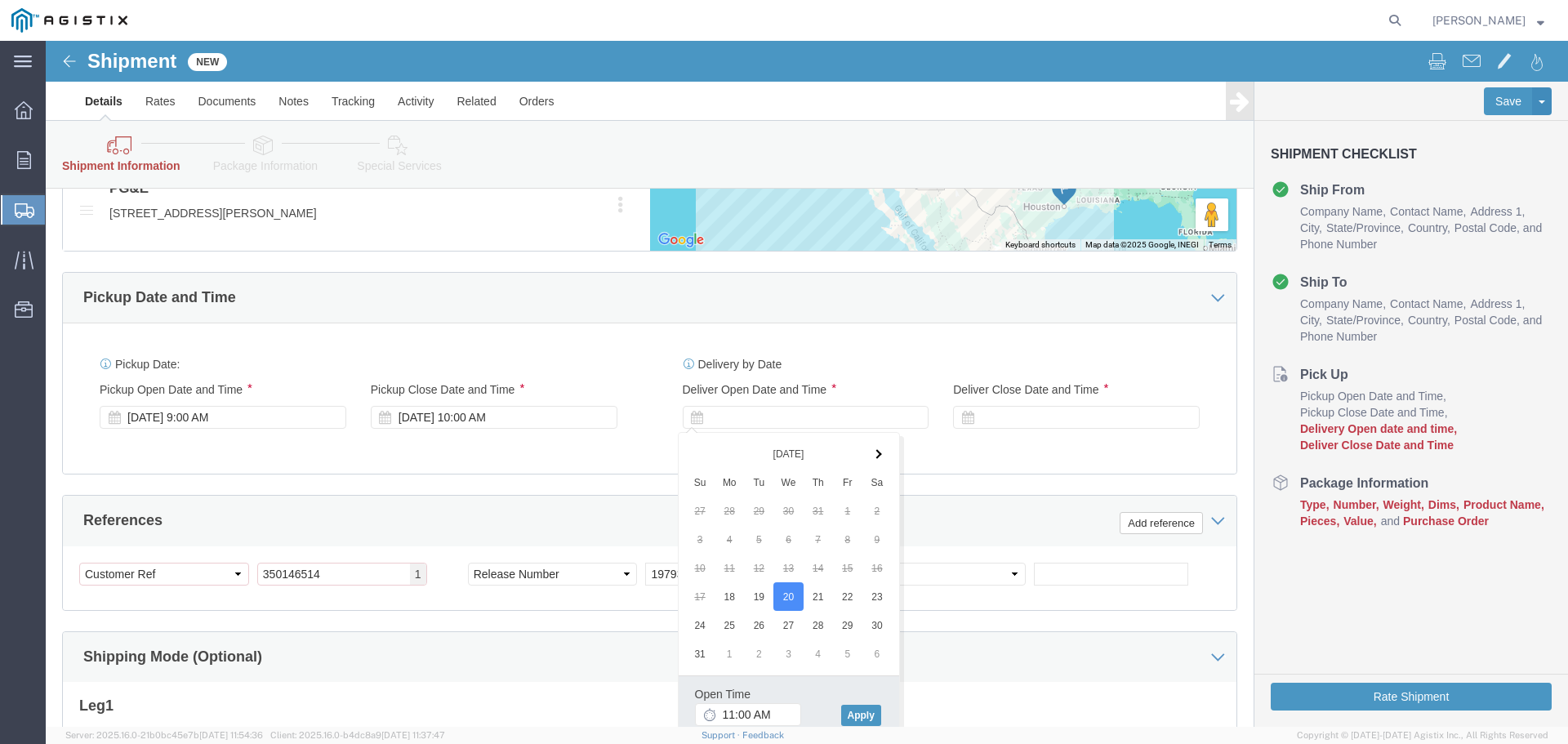
click div "Delivery by Date Delivery Start Date Delivery Start Time Deliver Open Date and …"
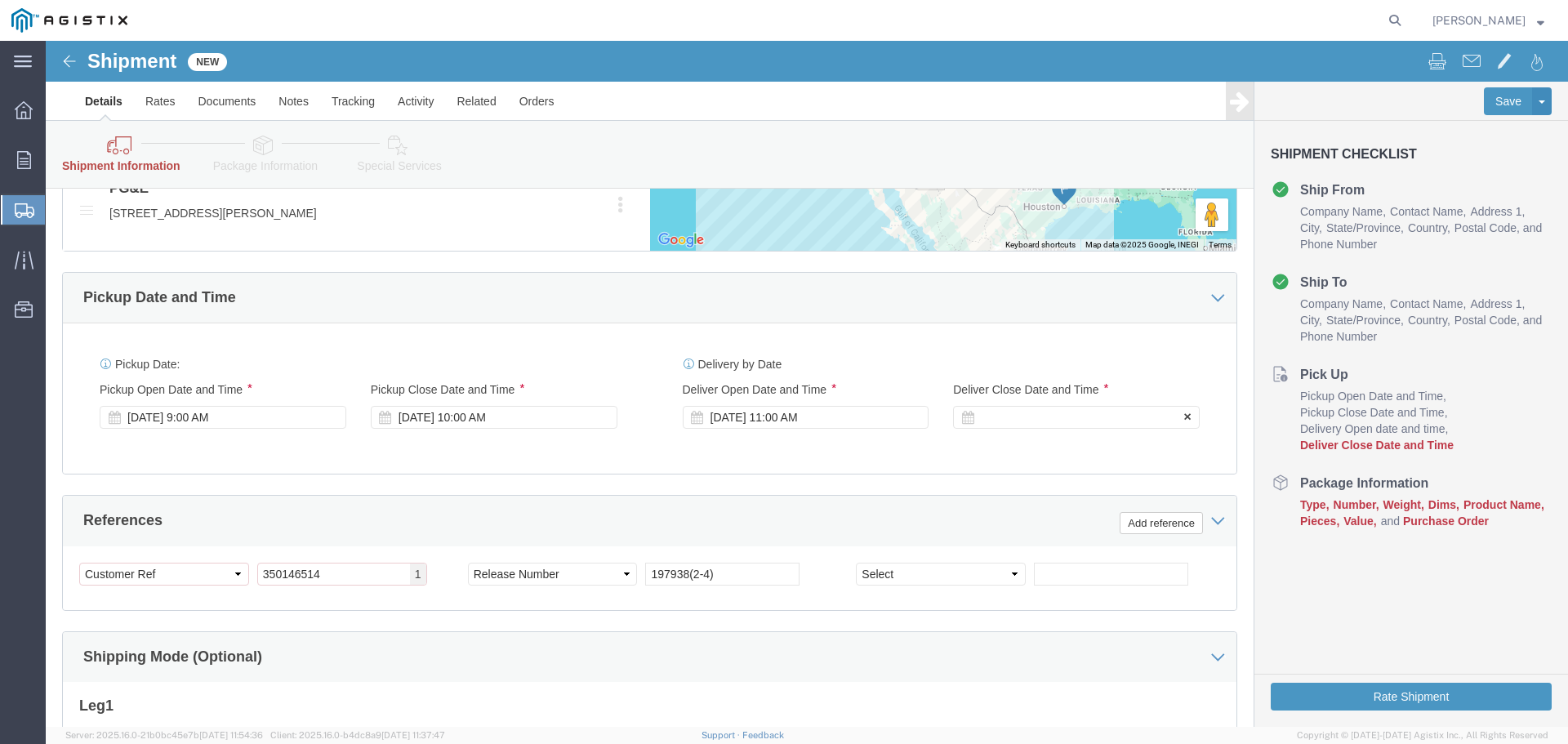
click icon
click div
click button "Apply"
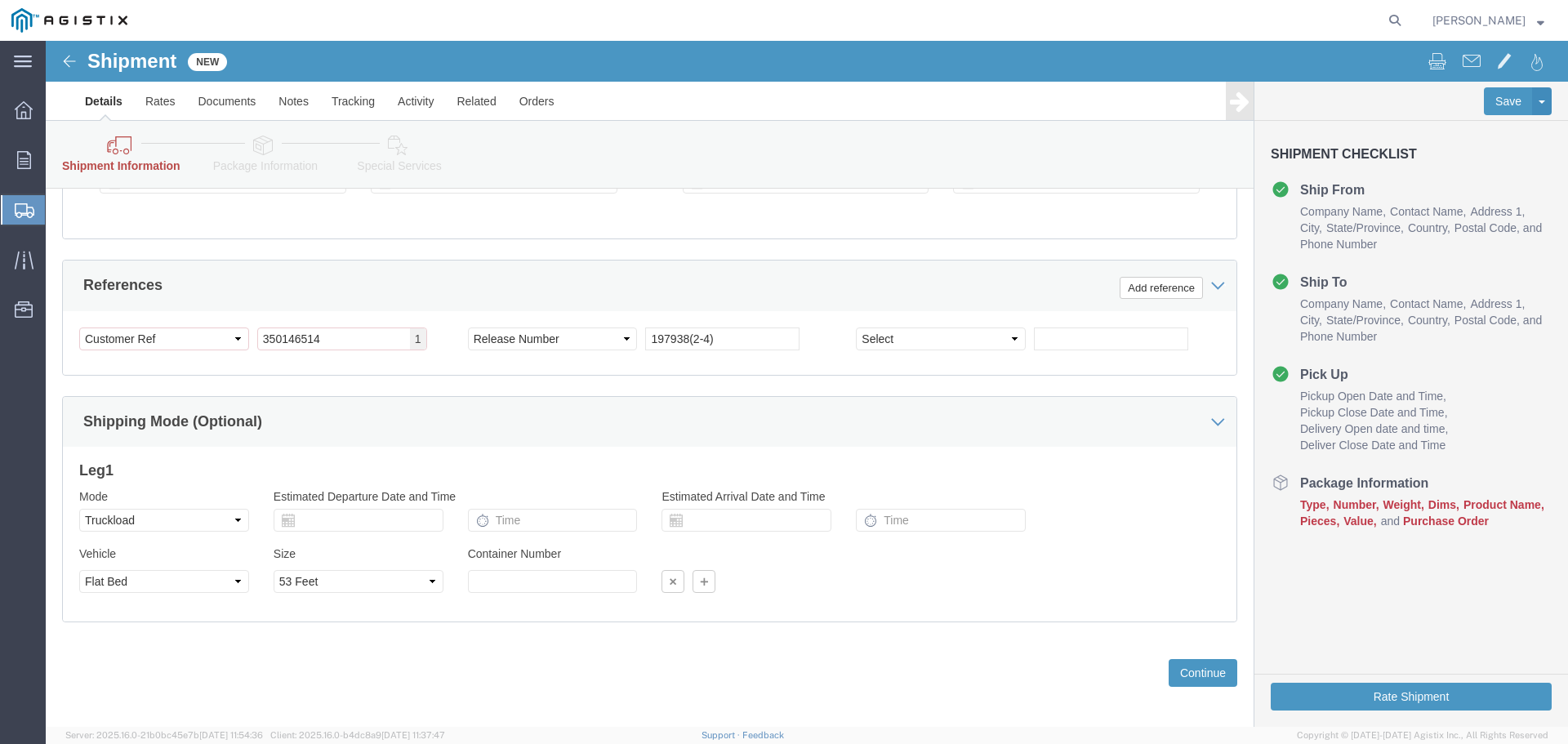
scroll to position [1263, 0]
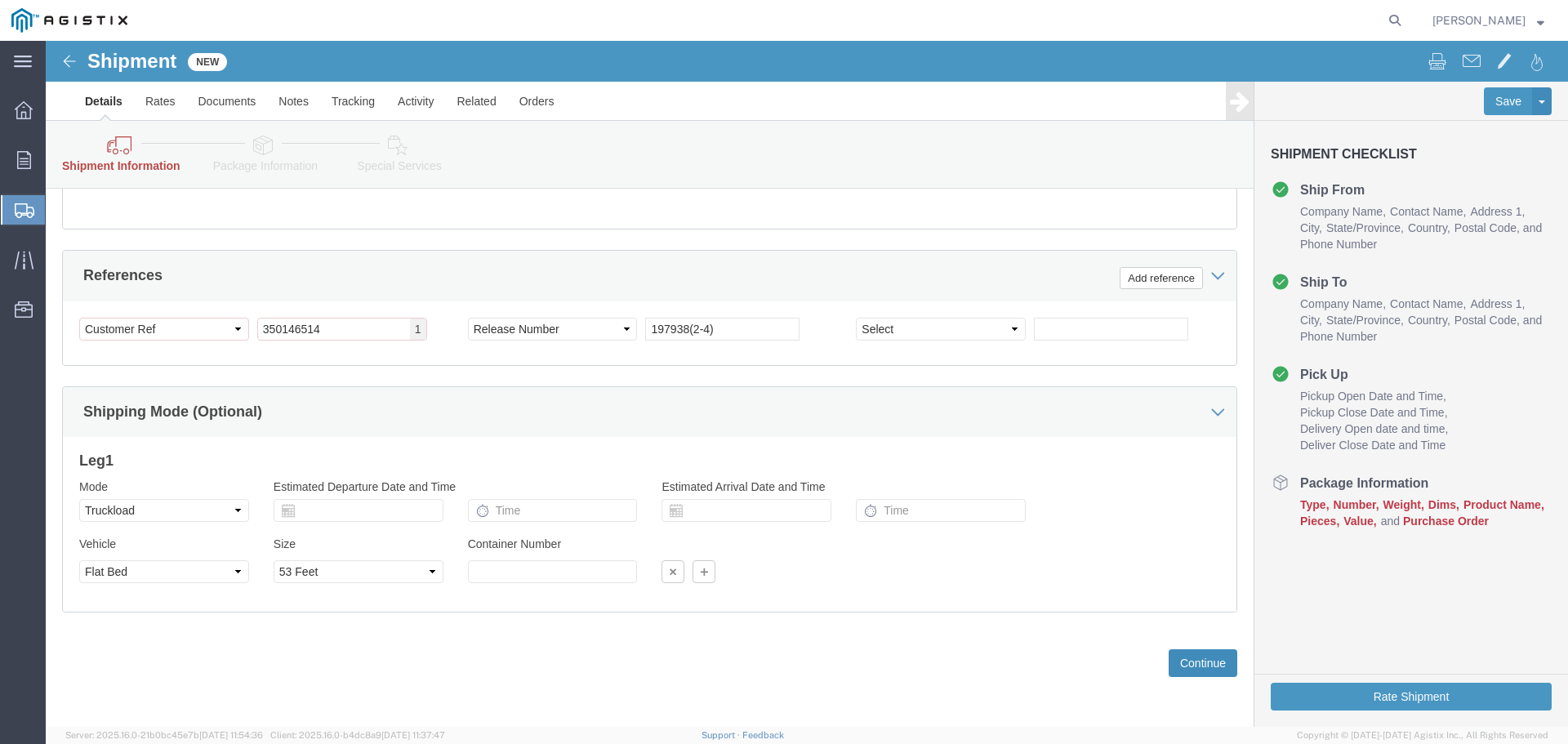
click button "Continue"
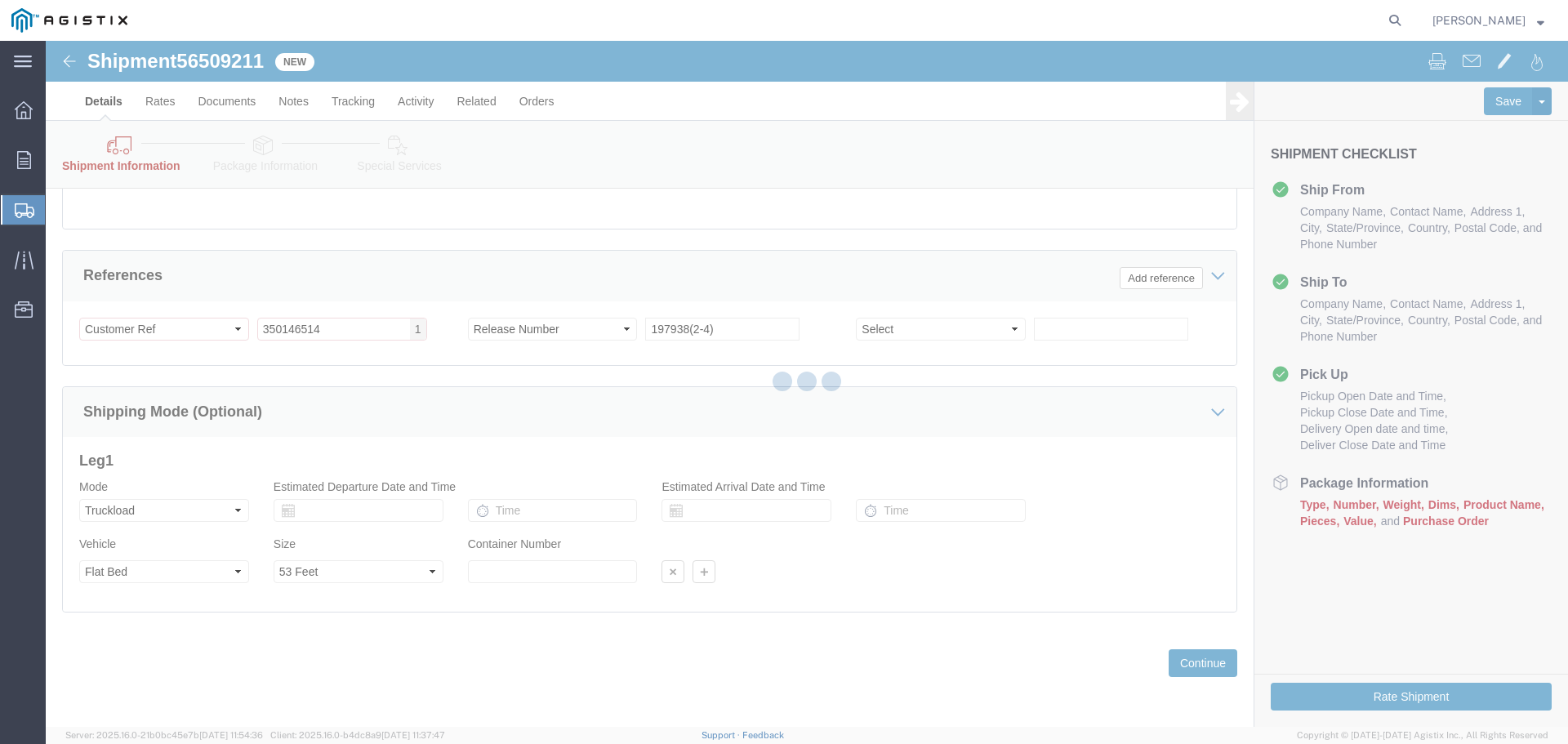
select select "46111"
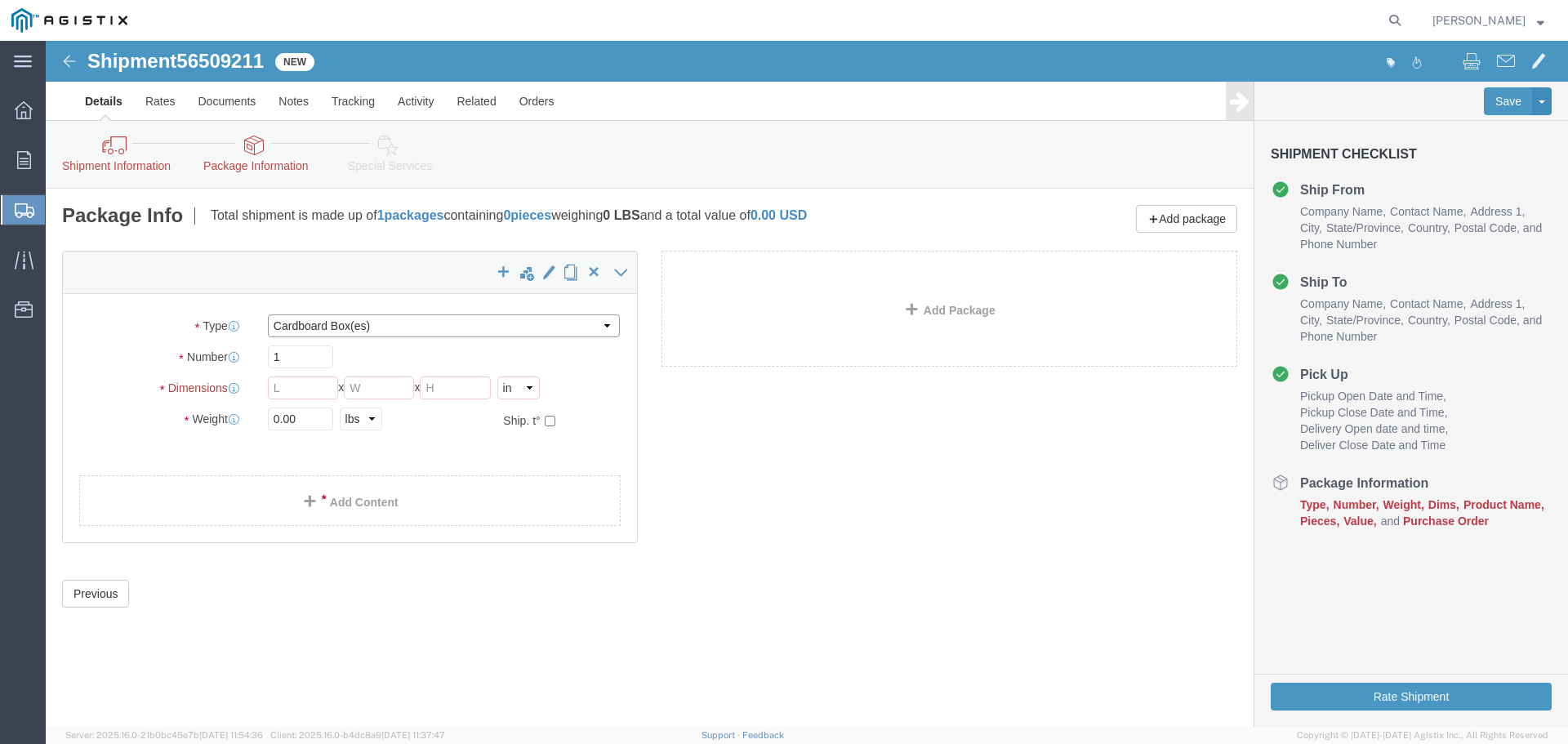
click select "Select Bulk Bundle(s) Cardboard Box(es) Carton(s) Crate(s) Drum(s) (Fiberboard)…"
select select "PSNS"
click select "Select Bulk Bundle(s) Cardboard Box(es) Carton(s) Crate(s) Drum(s) (Fiberboard)…"
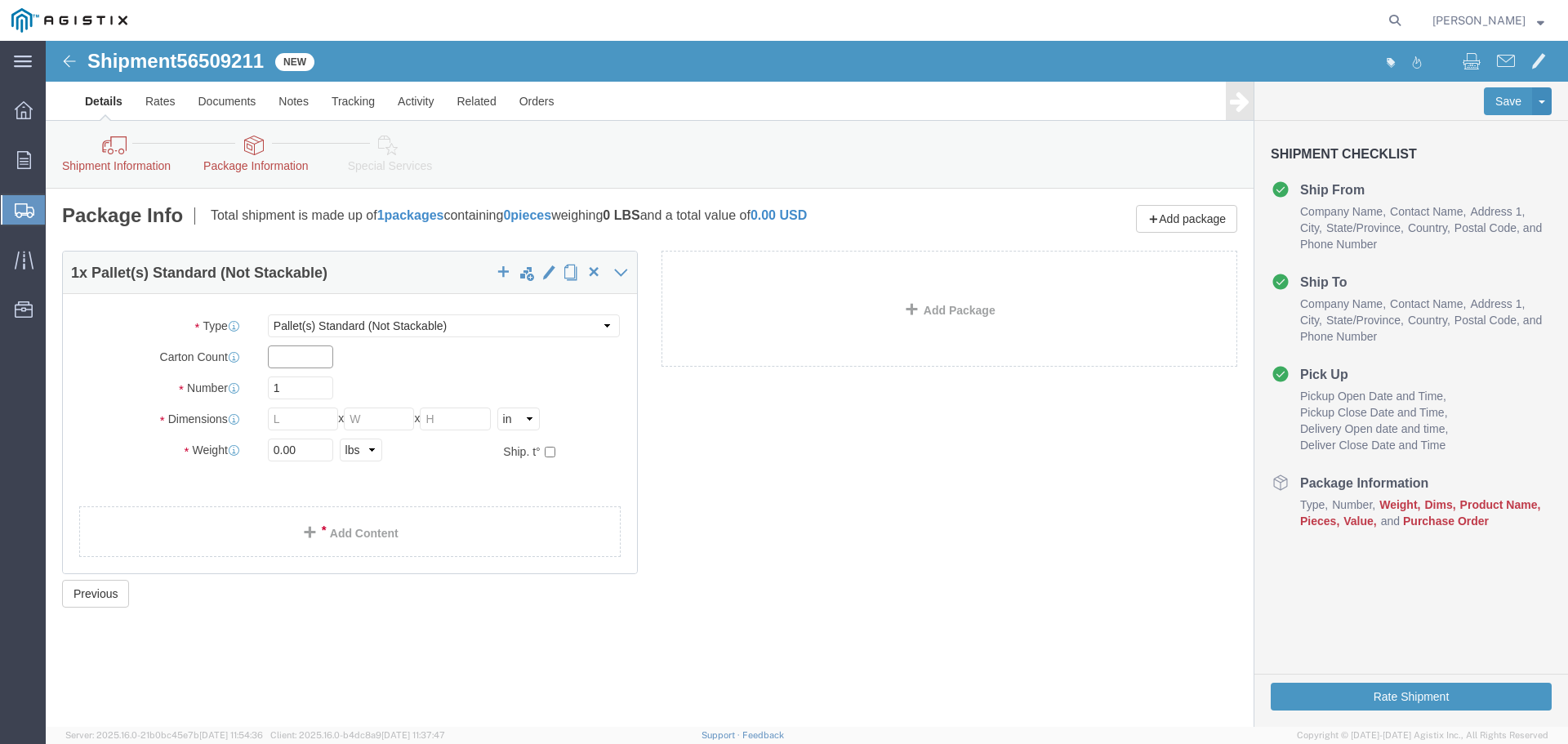
click input "text"
type input "3"
type input "2"
click input "1"
type input "2"
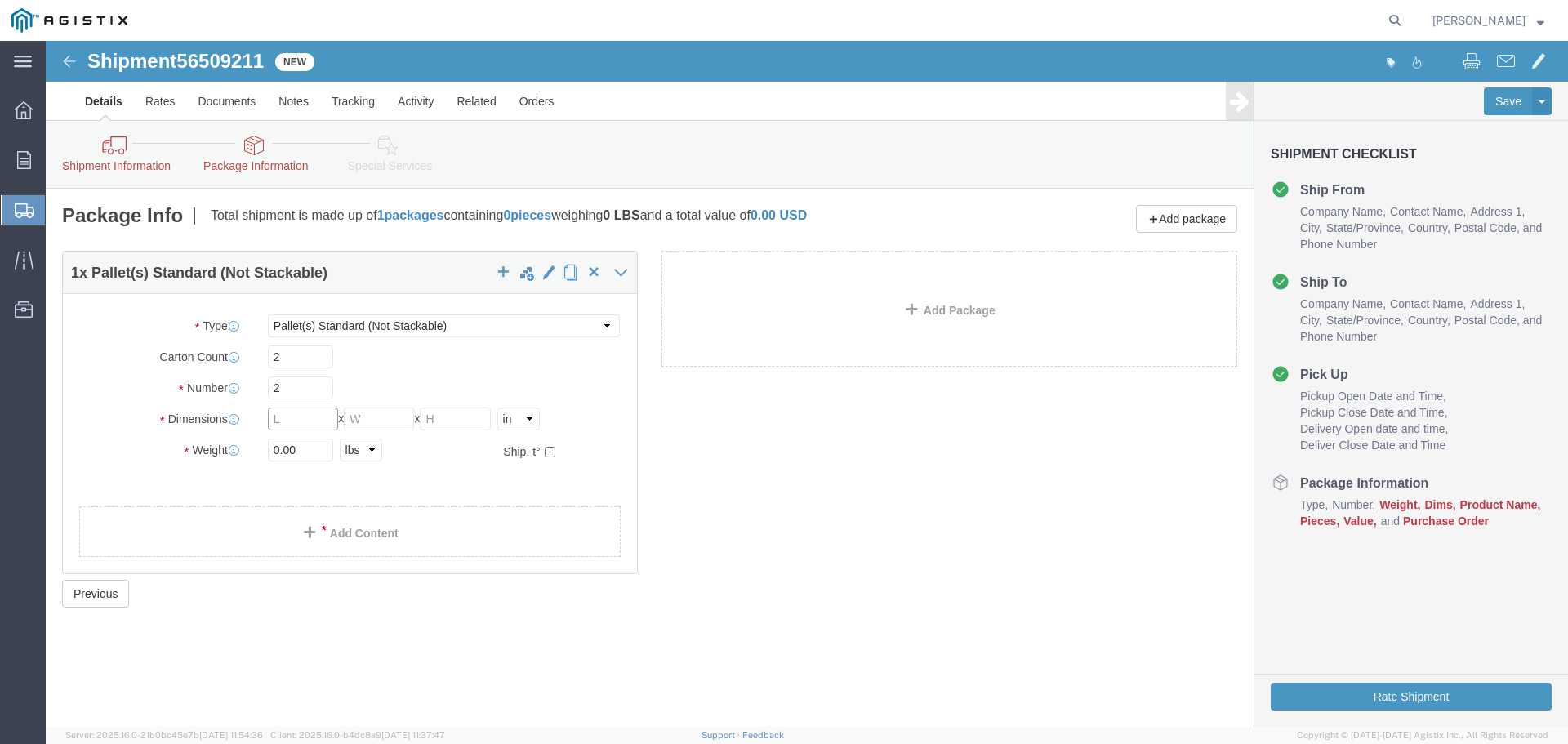
click input "text"
click input "48"
type input "72"
click input "text"
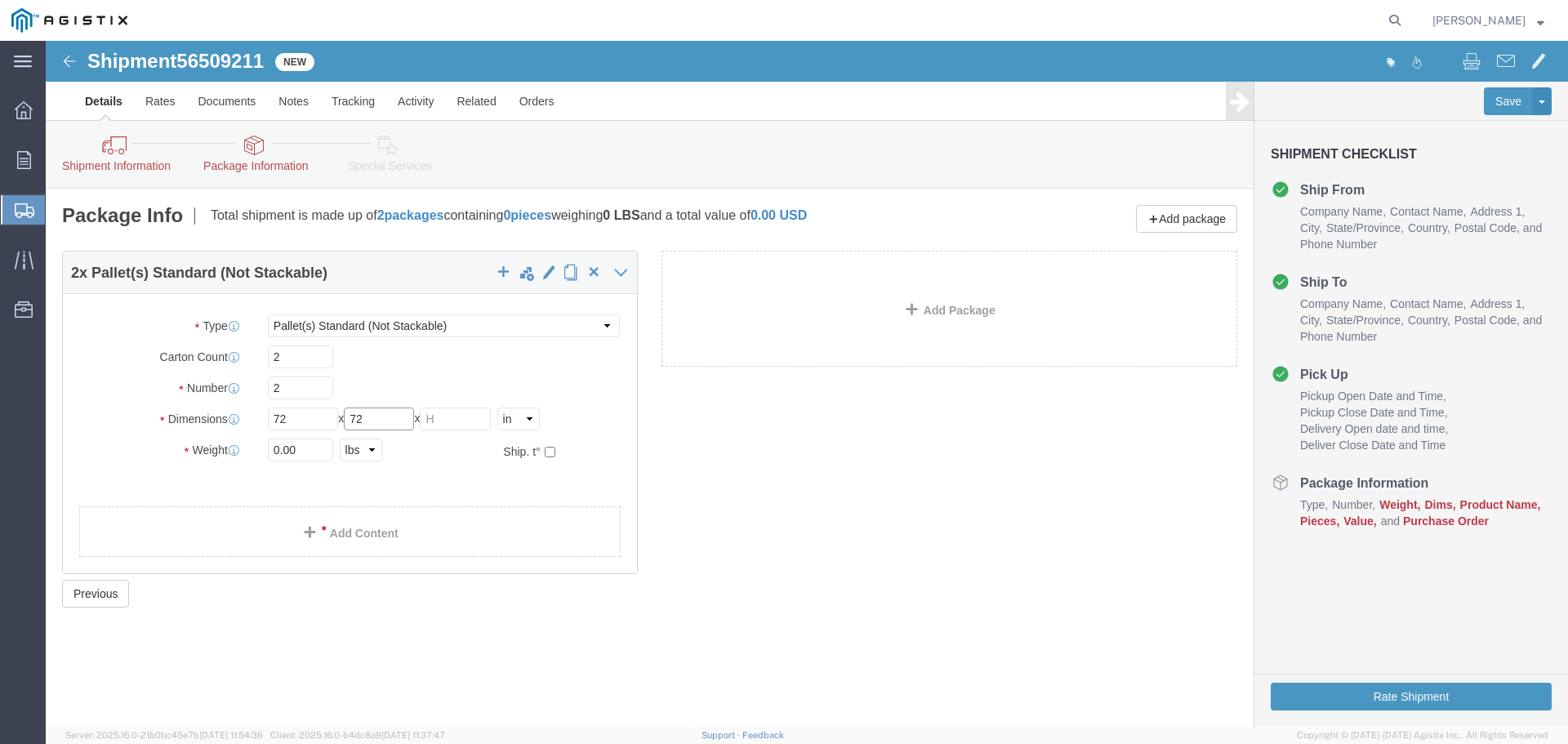
type input "72"
click input "text"
type input "7"
type input "36"
click input "0.00"
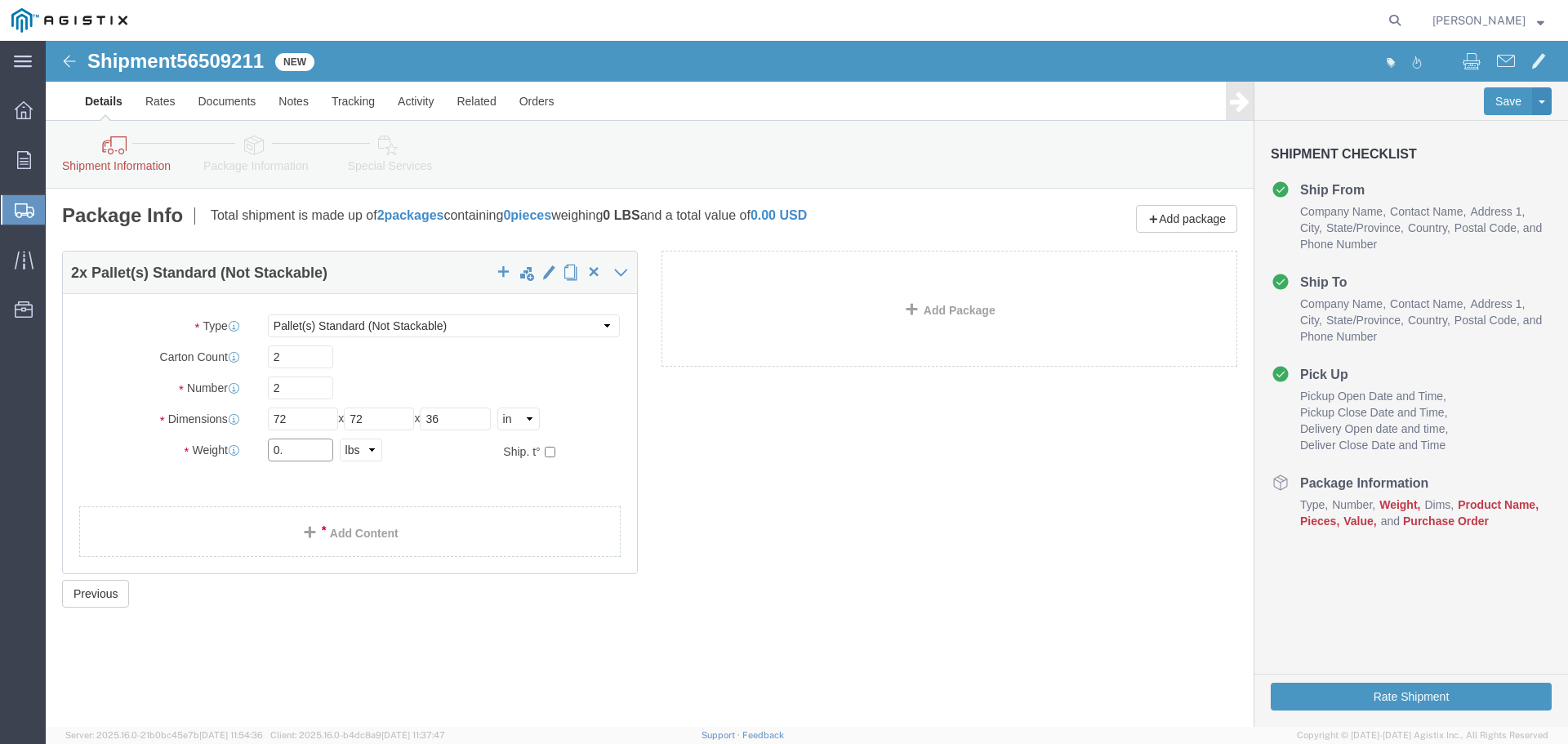
type input "0"
type input "3000"
click div "Package Type Select Bulk Bundle(s) Cardboard Box(es) Carton(s) Crate(s) Drum(s)…"
click link "Add Content"
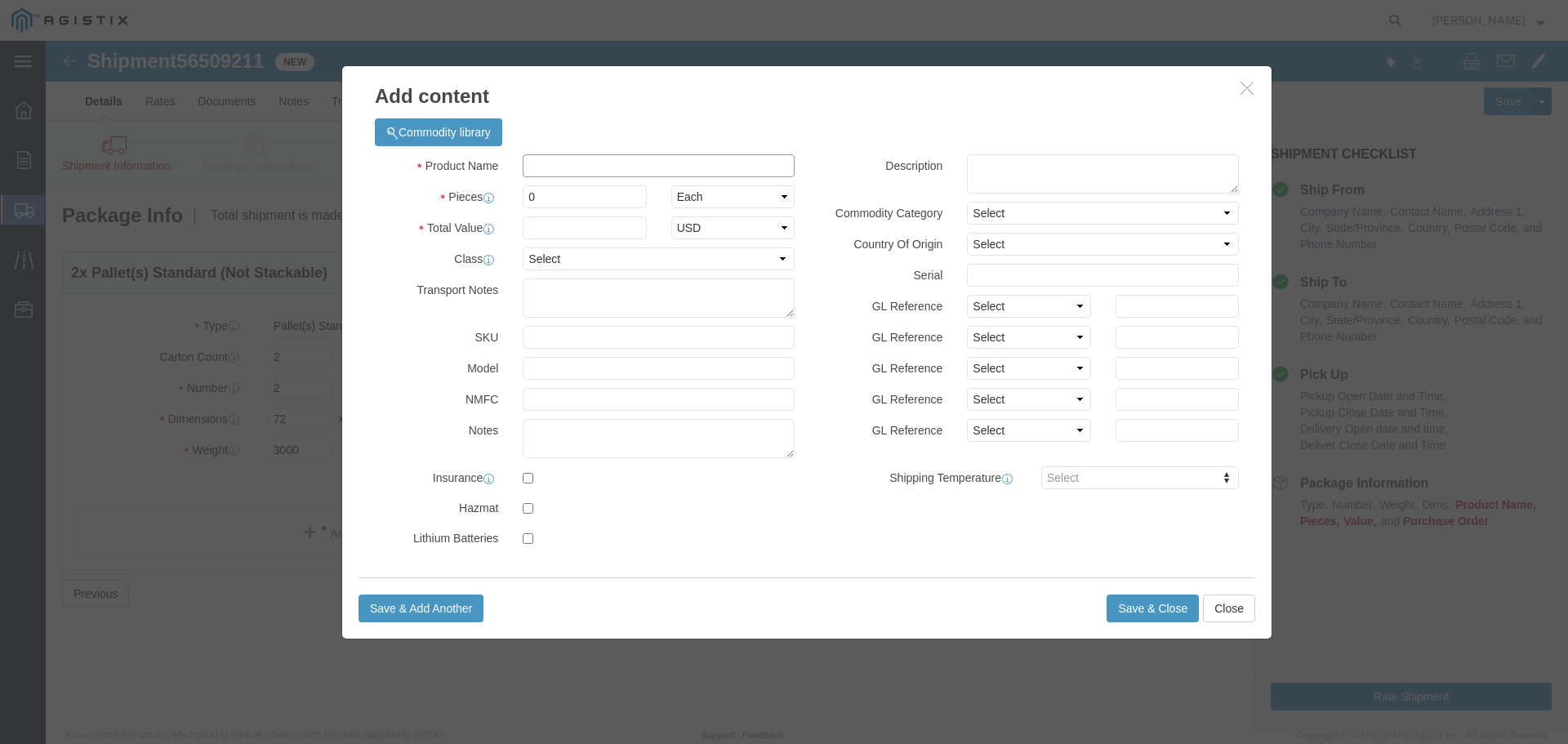
click input "text"
type input "valves"
click input "0"
type input "3"
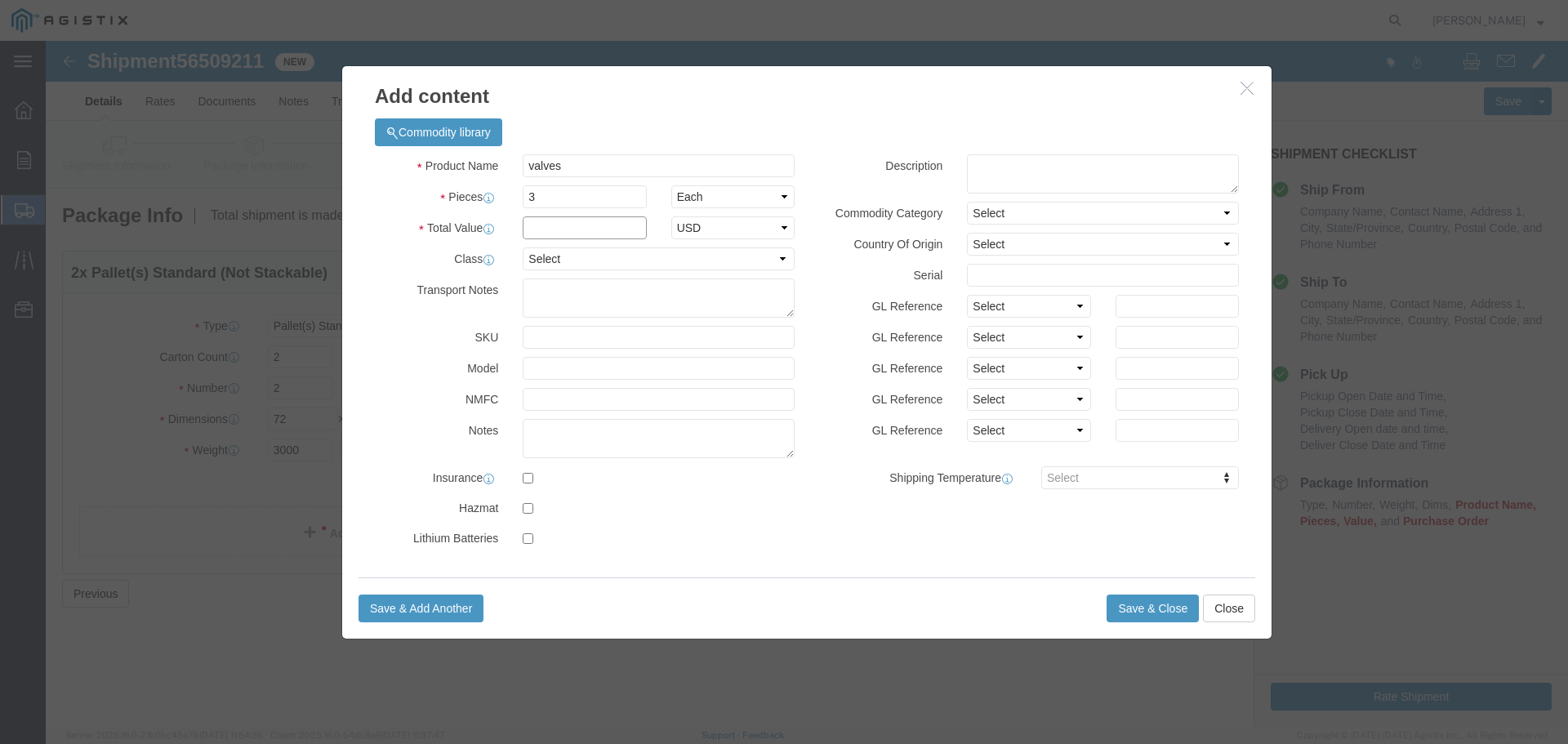
click input "text"
paste input "65,187.00"
type input "65,187.00"
click select "Select Bag Barrels 100Board Feet Bottle Box Blister Pack Carats Can Capsule Car…"
click div "Product Name valves Pieces 3 Select Bag Barrels 100Board Feet Bottle Box Bliste…"
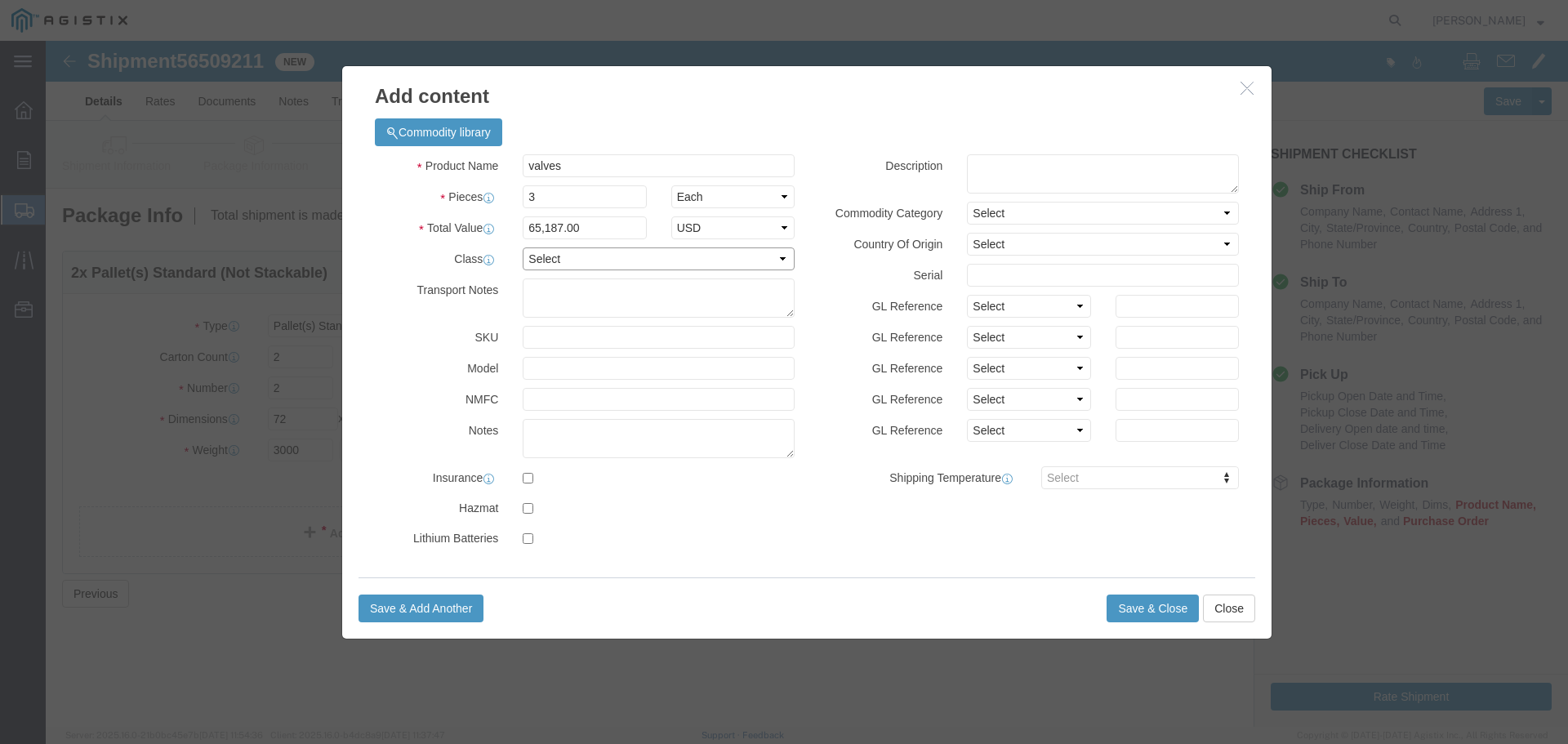
click select "Select 50 55 60 65 70 85 92.5 100 125 175 250 300 400"
select select "70"
click select "Select 50 55 60 65 70 85 92.5 100 125 175 250 300 400"
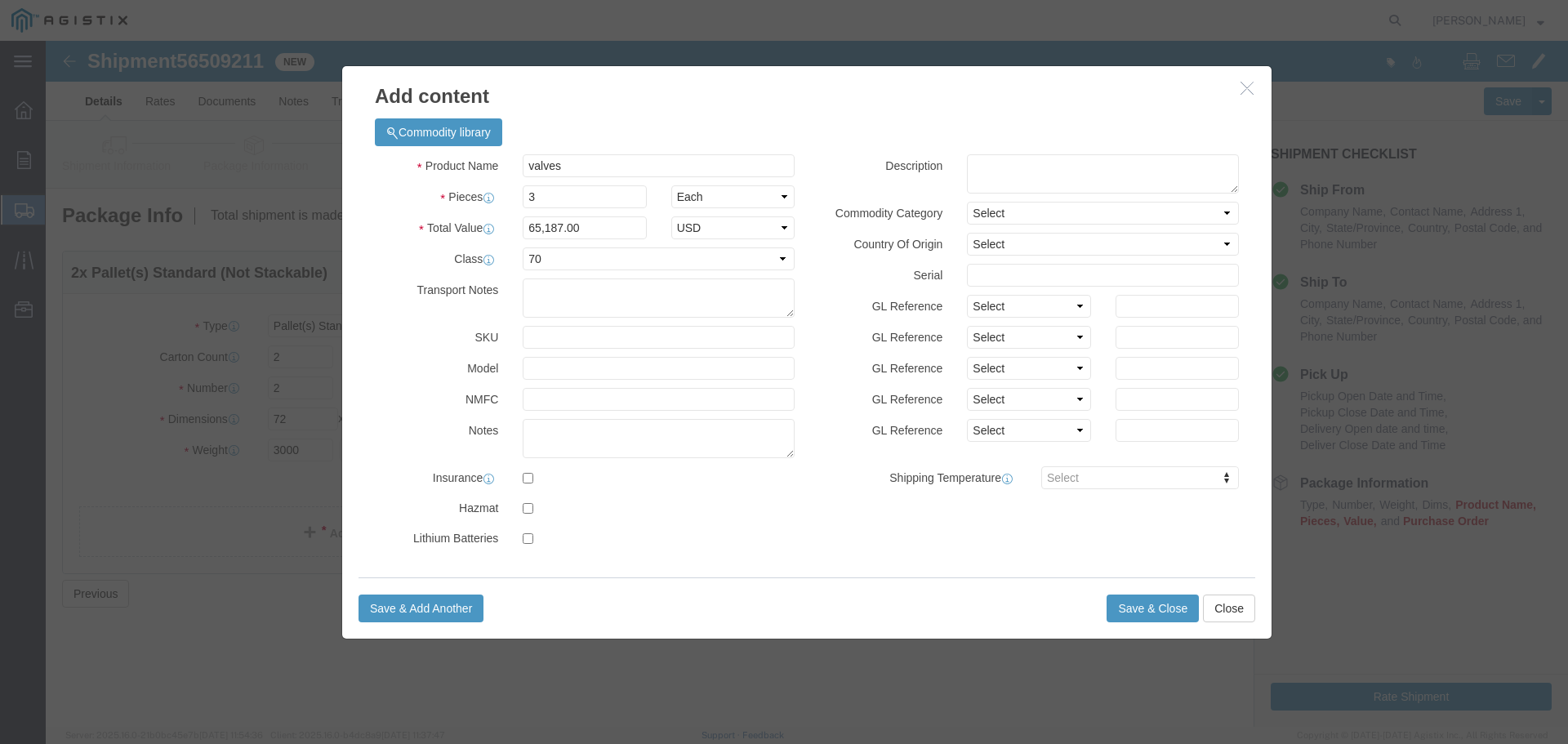
click div "Product Name valves Pieces 3 Select Bag Barrels 100Board Feet Bottle Box Bliste…"
click button "Save & Close"
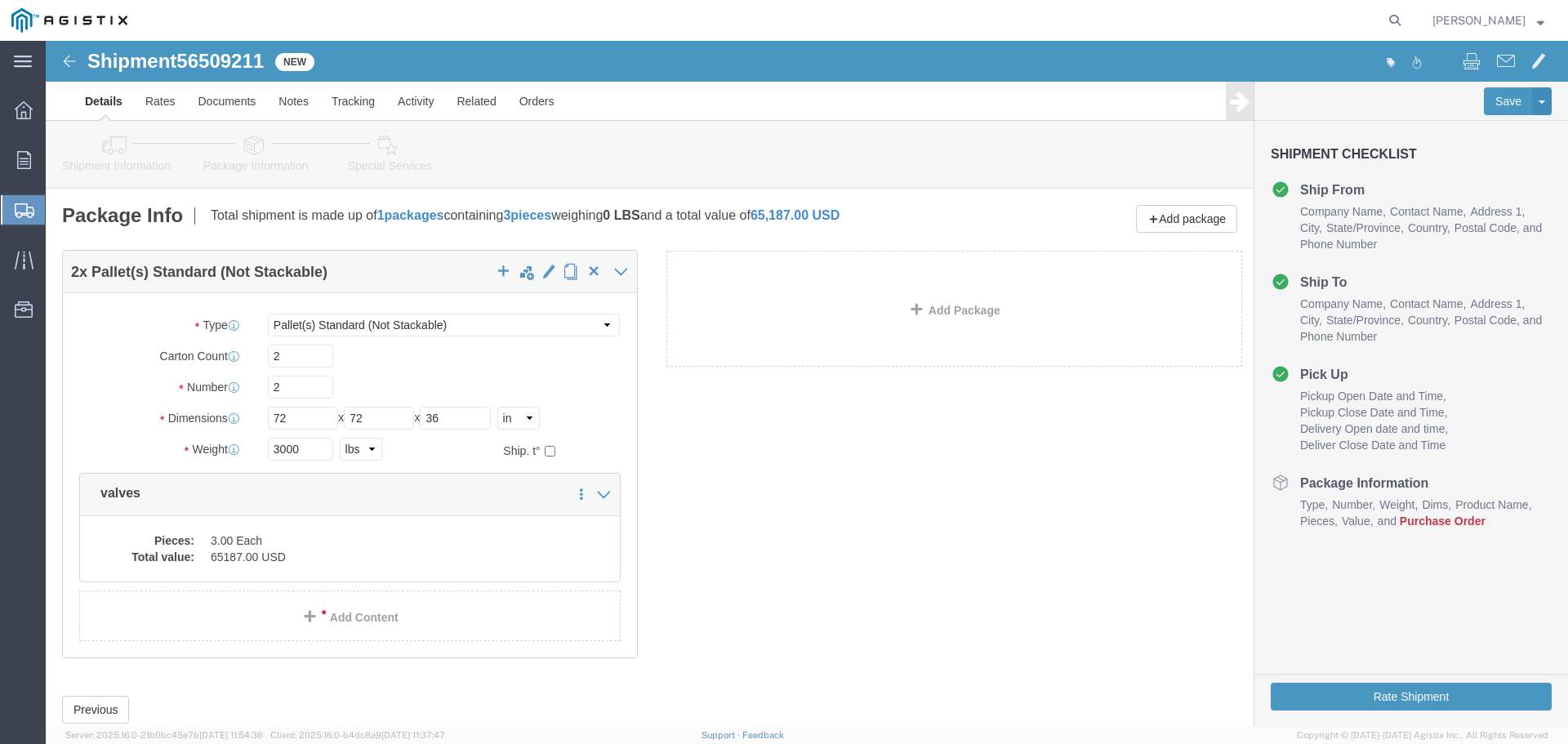
click div "2 x Pallet(s) Standard (Not Stackable) Package Type Select Bulk Bundle(s) Cardb…"
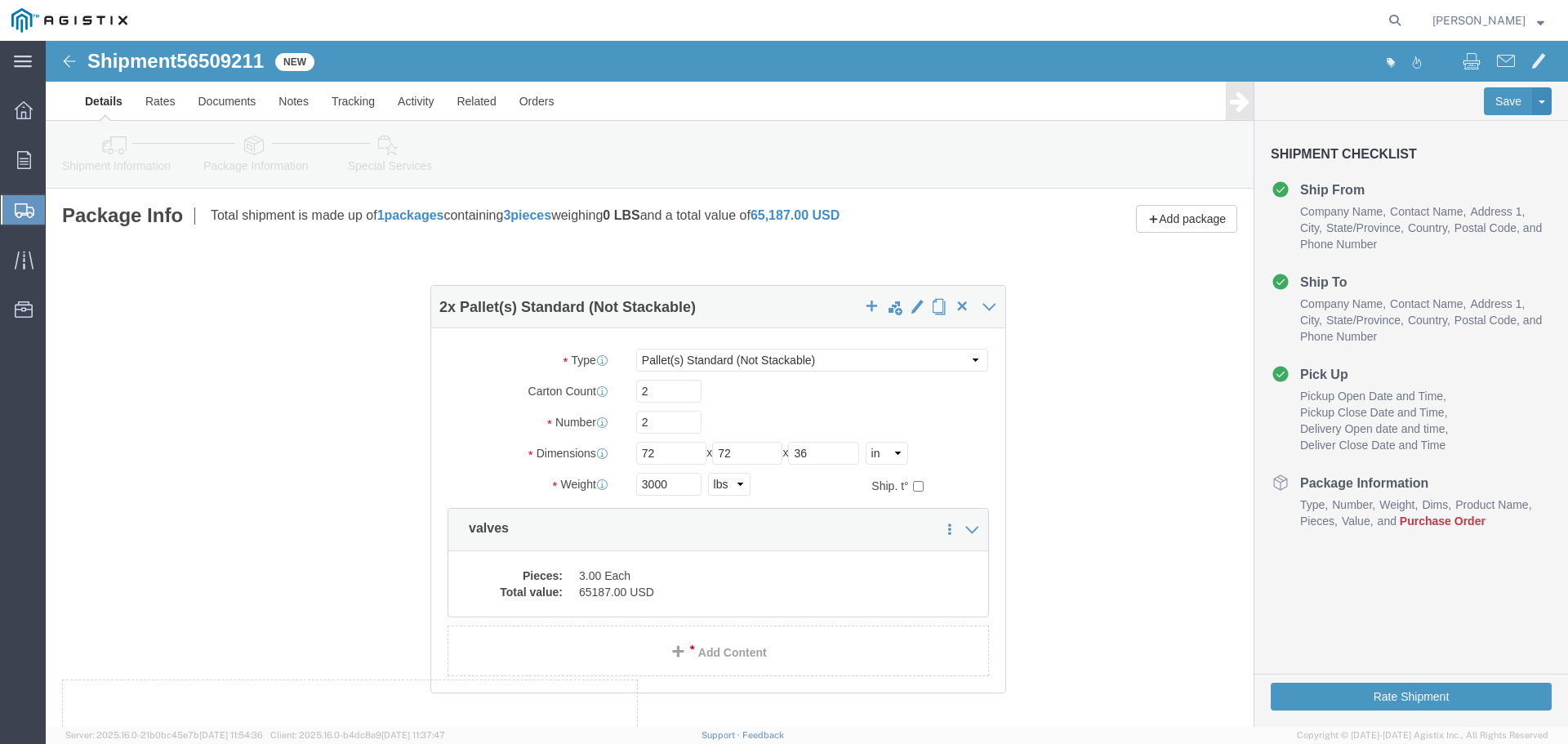
drag, startPoint x: 728, startPoint y: 225, endPoint x: 334, endPoint y: 263, distance: 395.8
click div "2 x Pallet(s) Standard (Not Stackable) Package Type Select Bulk Bundle(s) Cardb…"
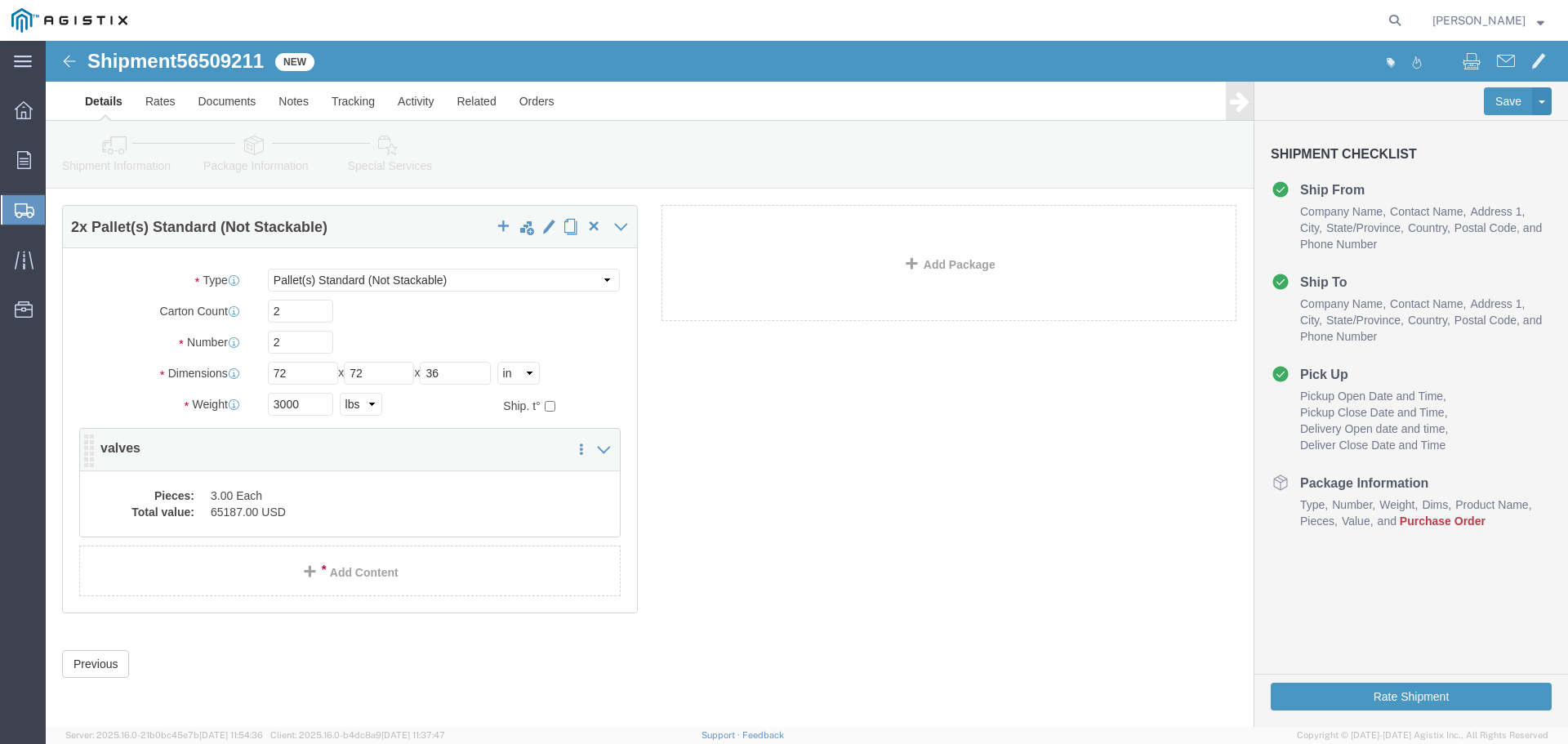
scroll to position [46, 0]
click link "Shipment Information"
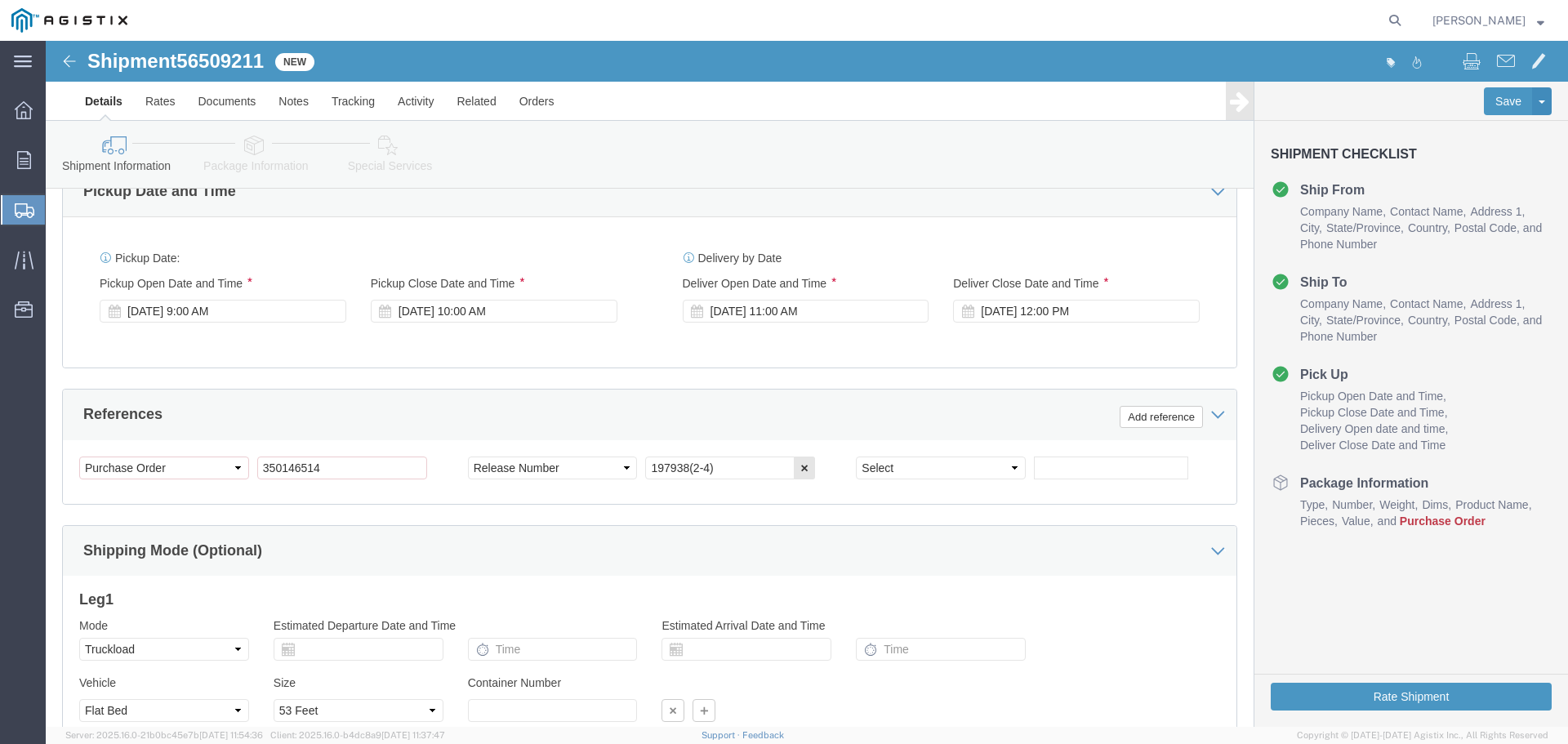
scroll to position [1109, 0]
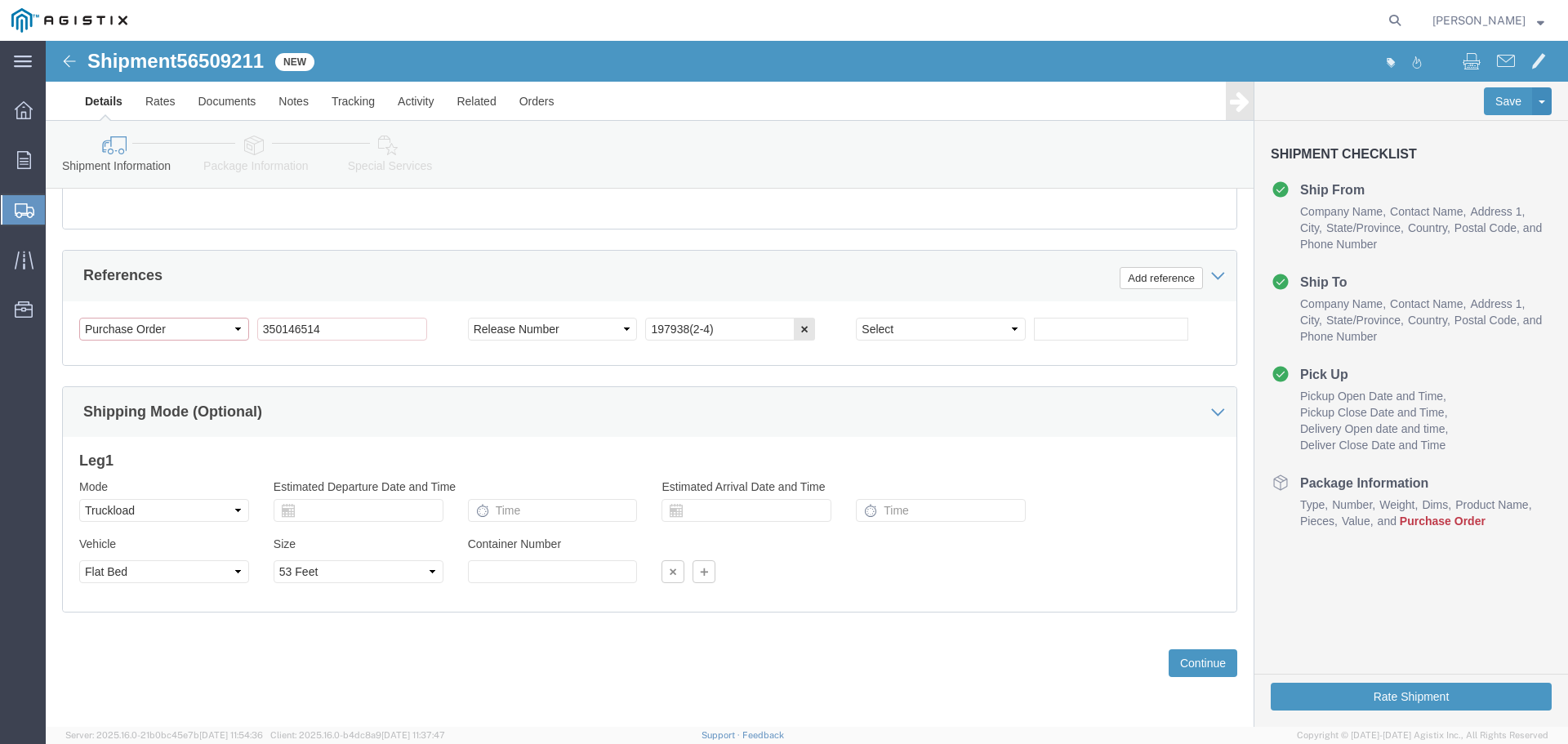
click select "Select Account Type Activity ID Airline Appointment Number ASN Batch Request # …"
click div "Select Account Type Activity ID Airline Appointment Number ASN Batch Request # …"
click input "350146514"
type input "3"
type input "3501416514"
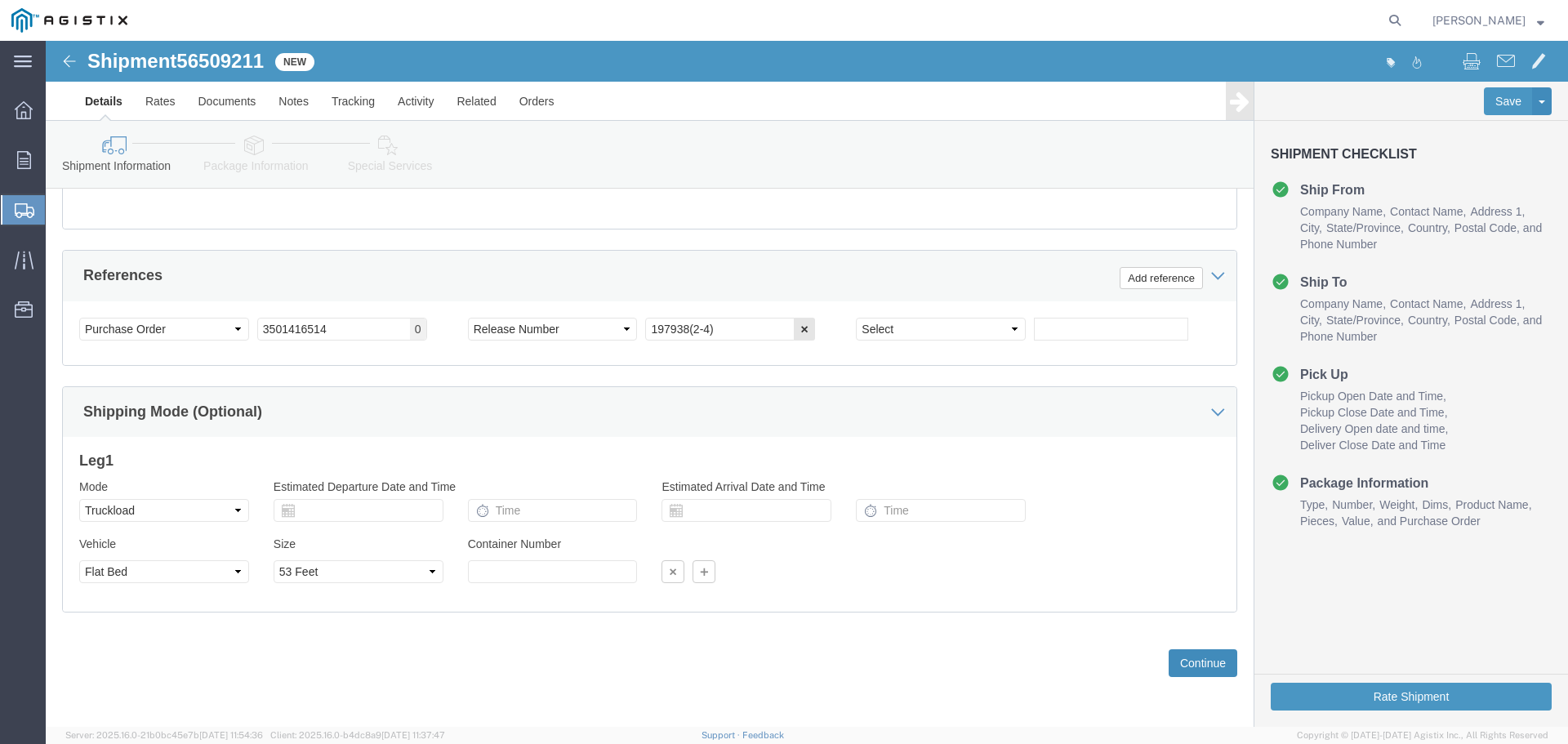
click button "Continue"
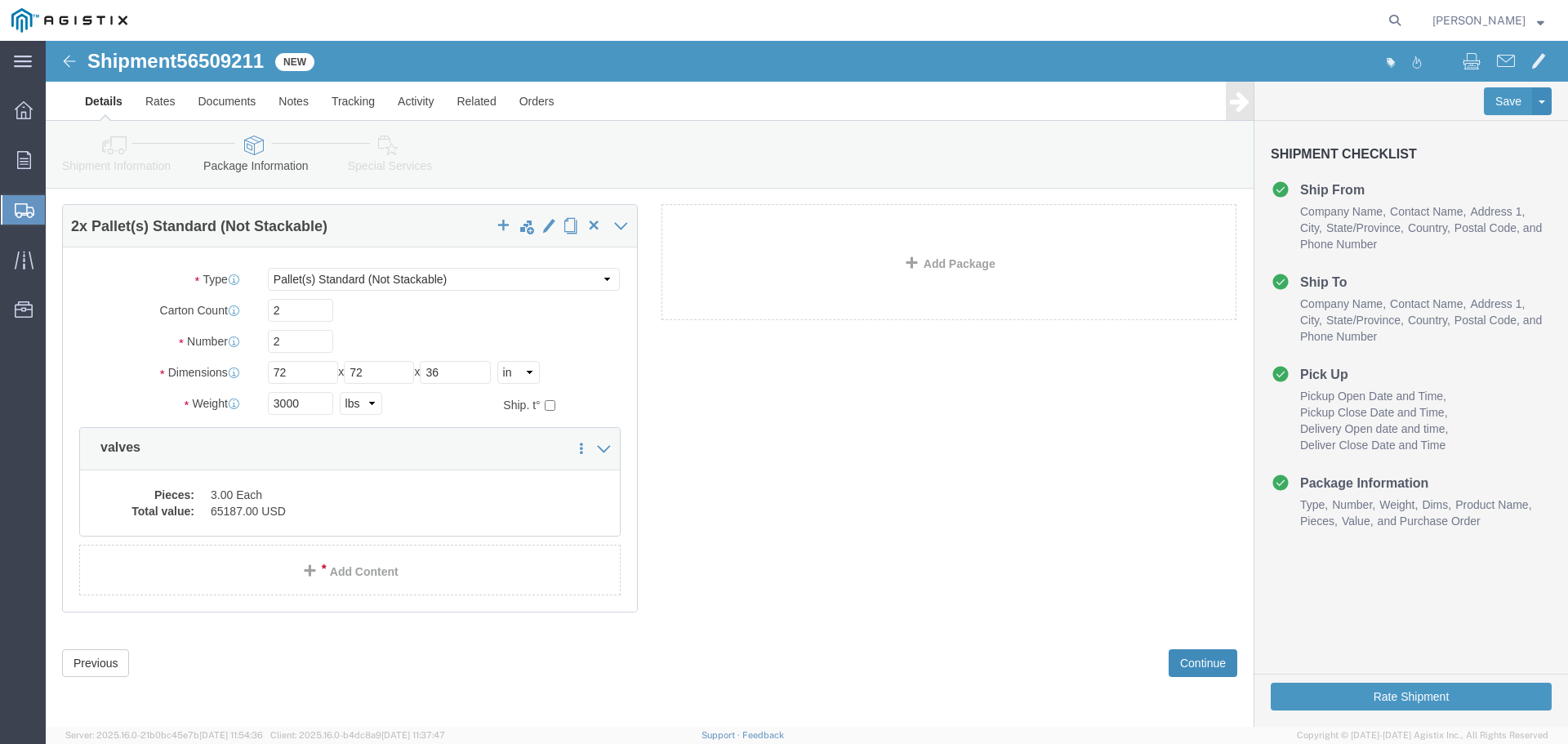
scroll to position [46, 0]
click button "Rate Shipment"
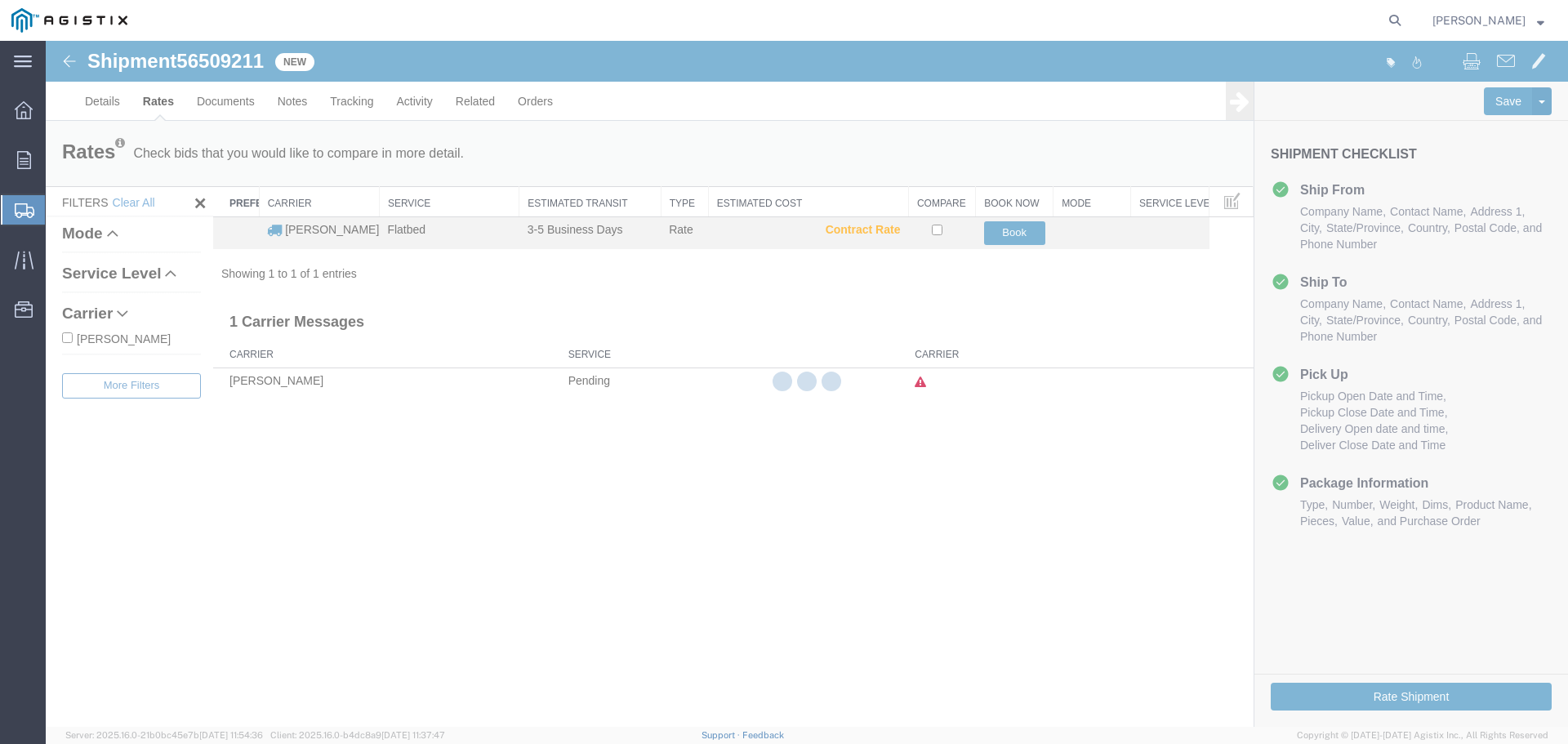
scroll to position [0, 0]
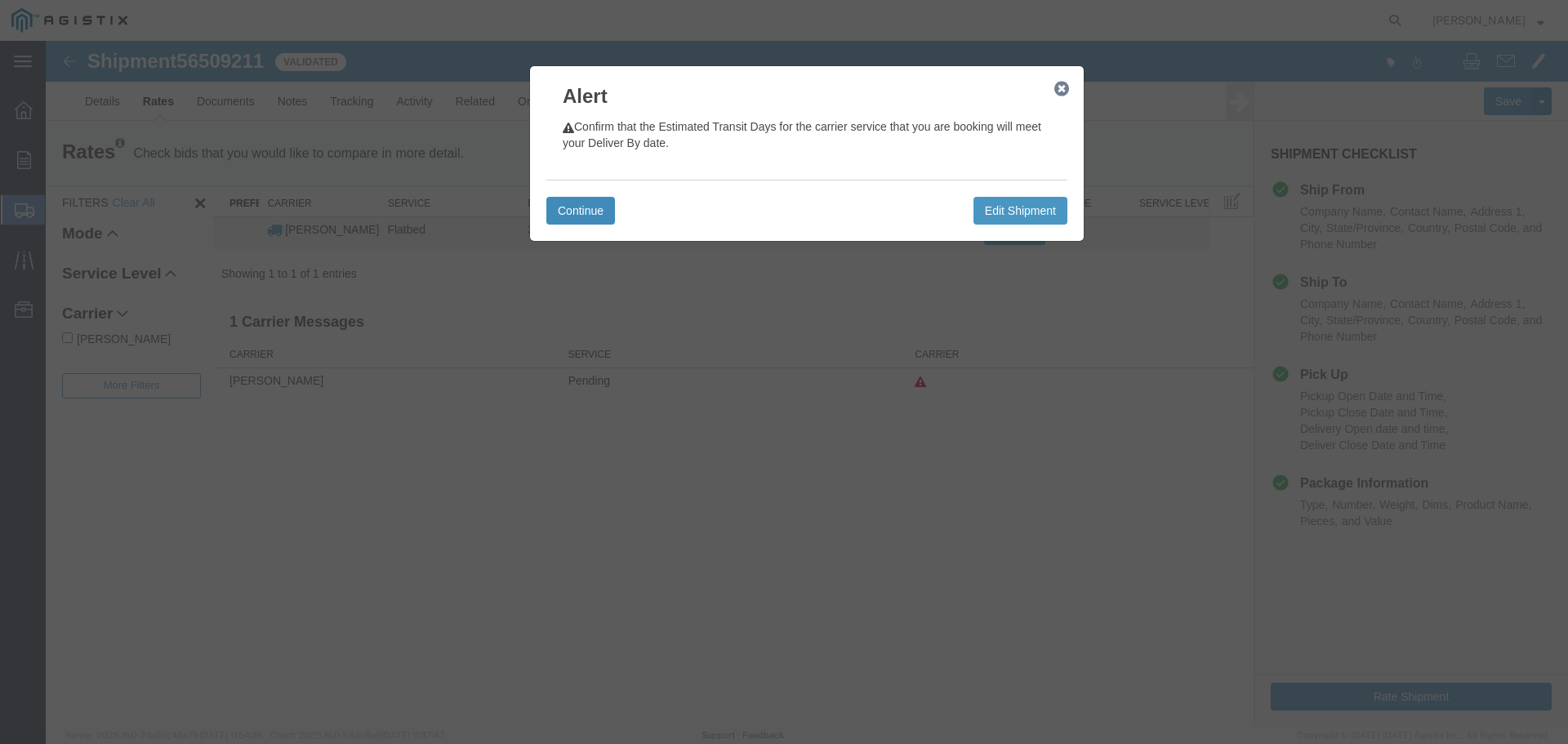
click at [590, 221] on button "Continue" at bounding box center [580, 210] width 69 height 28
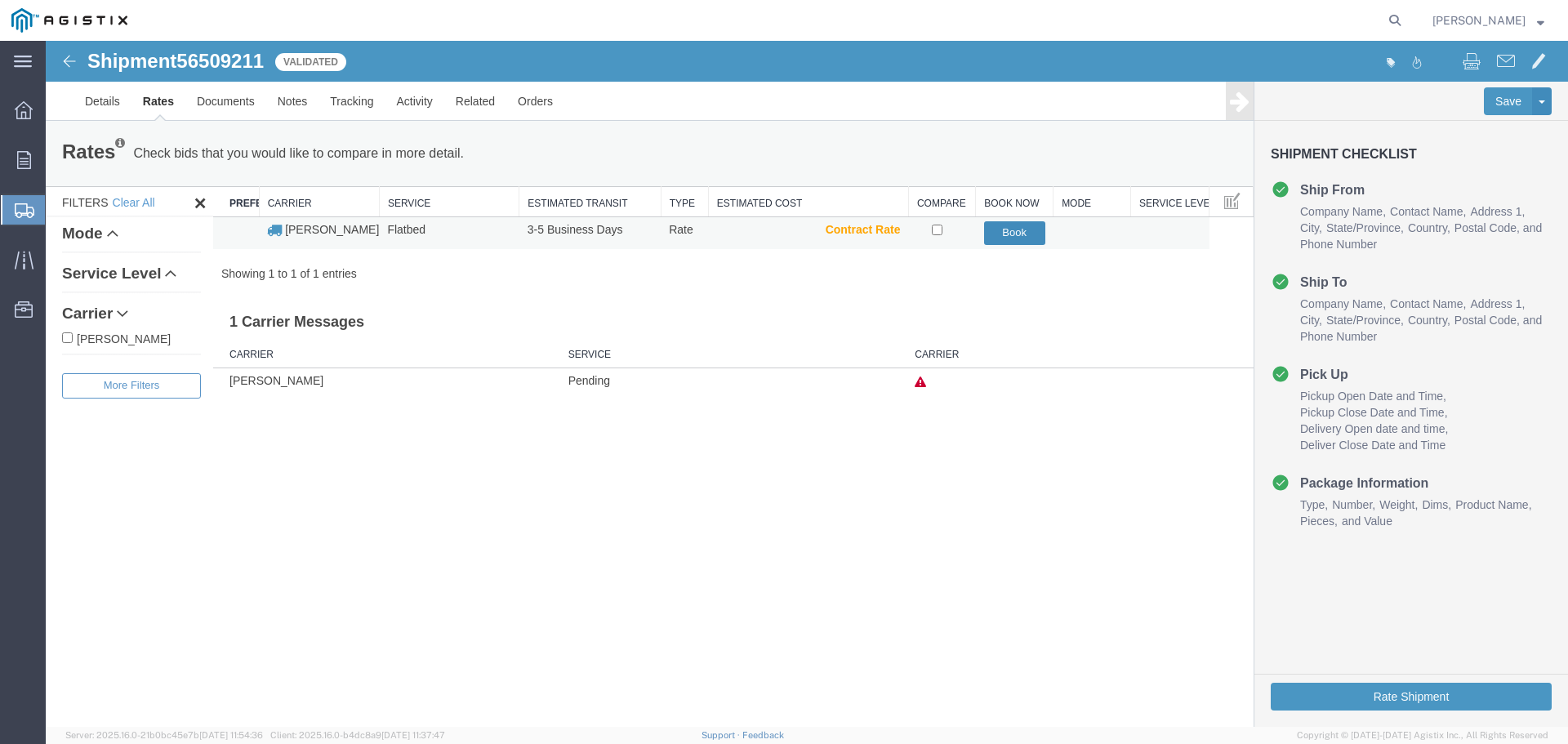
click at [1009, 242] on button "Book" at bounding box center [1014, 233] width 61 height 24
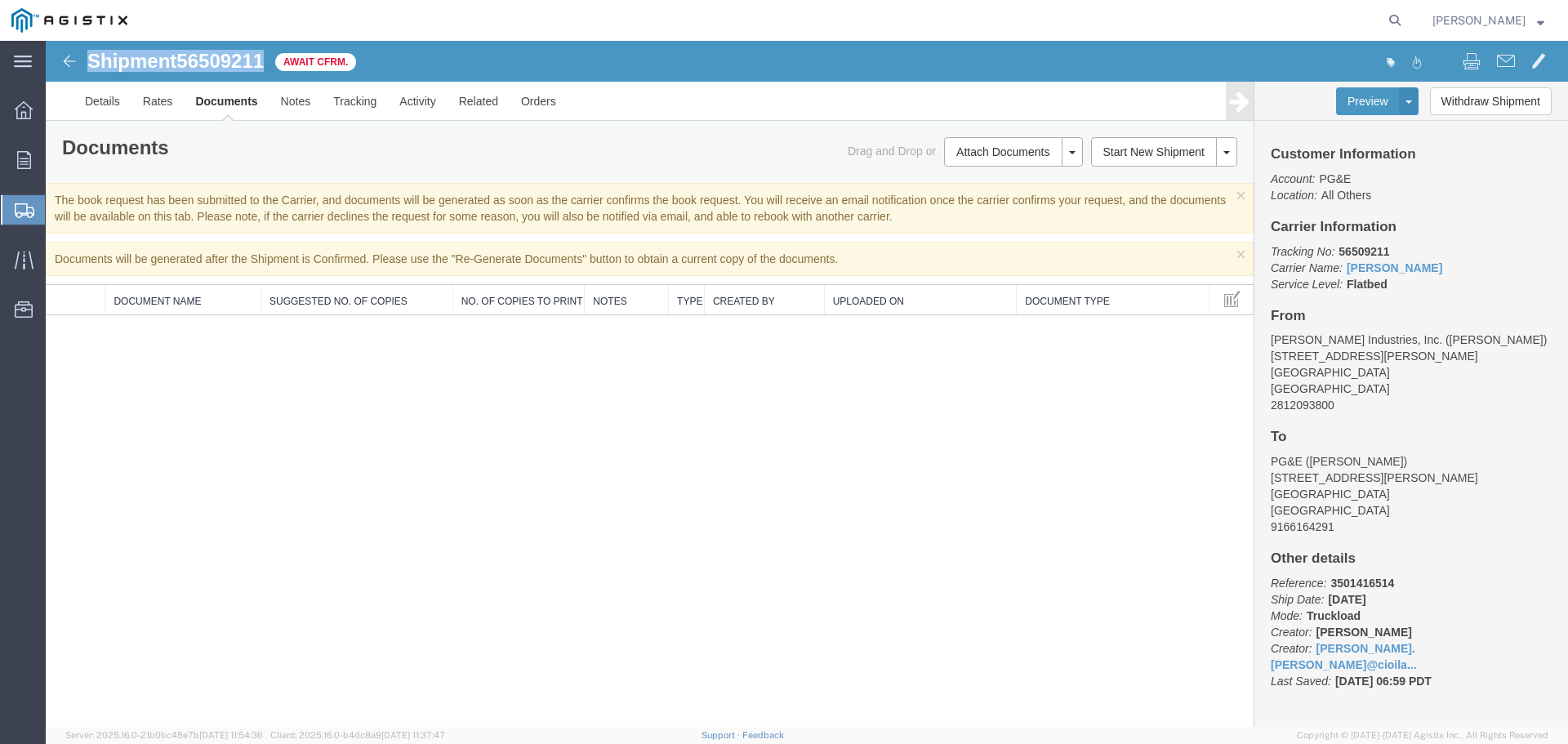
drag, startPoint x: 264, startPoint y: 57, endPoint x: 93, endPoint y: 66, distance: 171.2
click at [93, 66] on h1 "Shipment 56509211" at bounding box center [175, 61] width 177 height 22
copy h1 "Shipment 56509211"
